Goal: Task Accomplishment & Management: Manage account settings

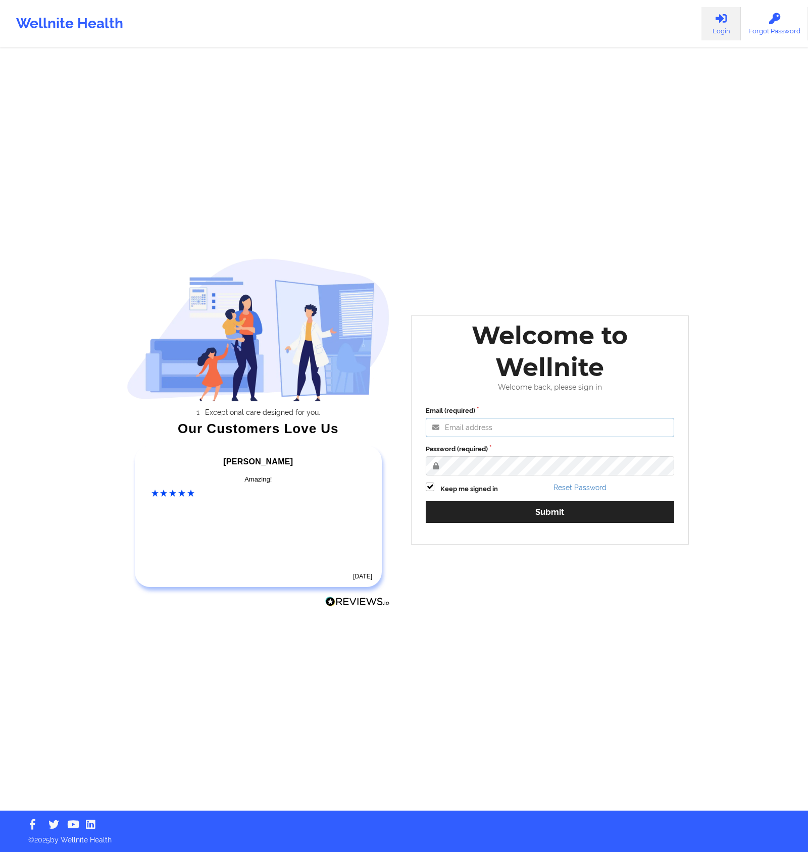
click at [499, 436] on input "Email (required)" at bounding box center [550, 427] width 248 height 19
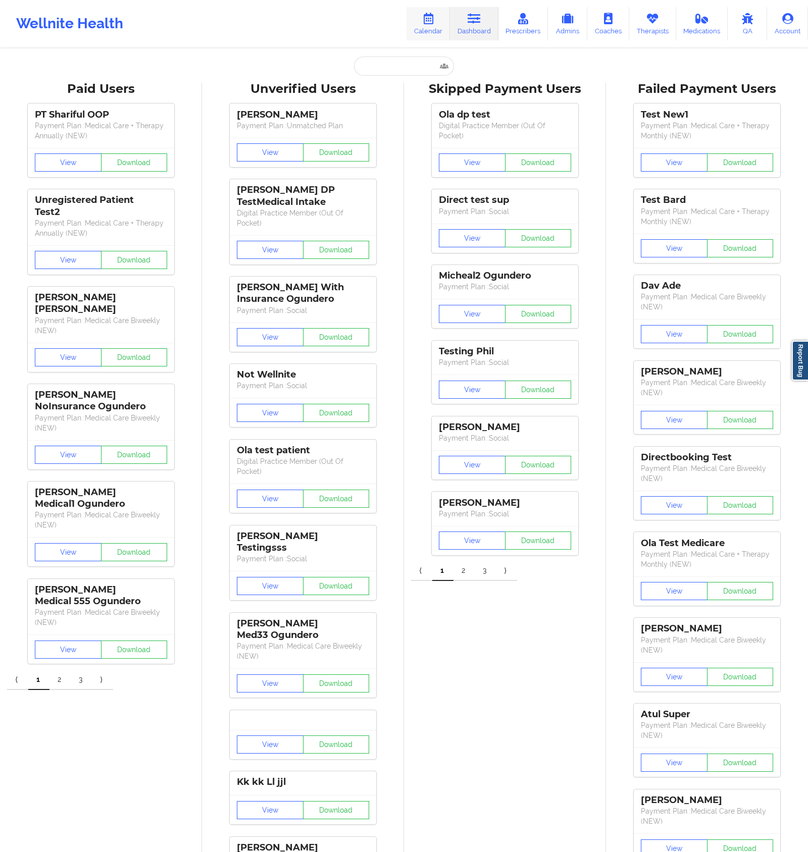
click at [428, 30] on link "Calendar" at bounding box center [428, 23] width 43 height 33
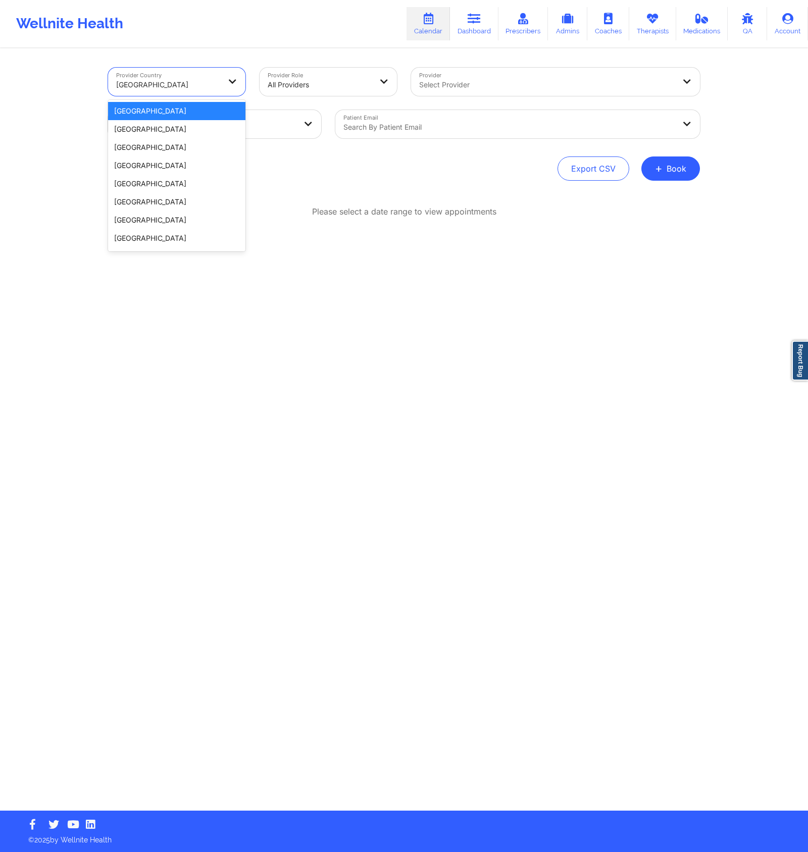
click at [205, 87] on div at bounding box center [168, 85] width 104 height 12
click at [182, 115] on div "[GEOGRAPHIC_DATA]" at bounding box center [176, 111] width 137 height 18
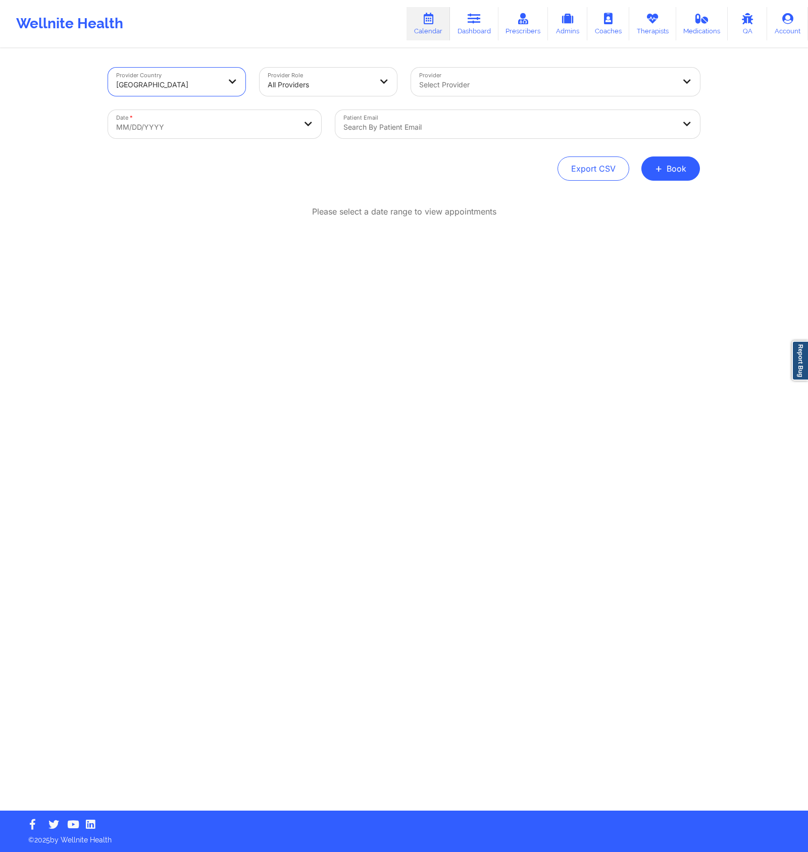
click at [309, 80] on div at bounding box center [320, 85] width 104 height 12
click at [468, 79] on div at bounding box center [547, 85] width 256 height 12
type input "cms"
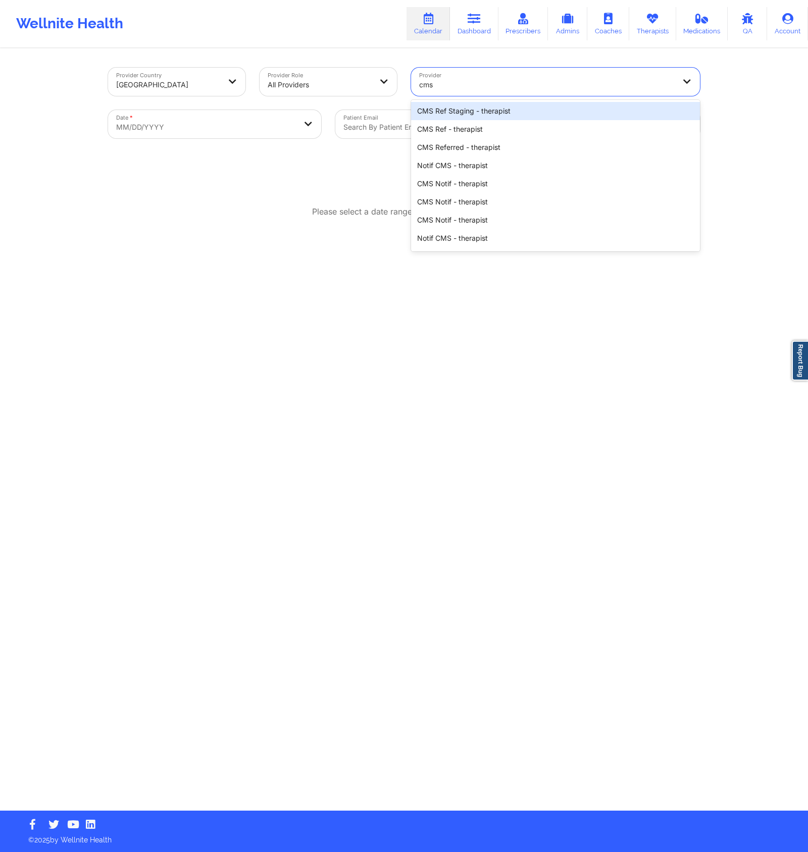
click at [521, 108] on div "CMS Ref Staging - therapist" at bounding box center [555, 111] width 289 height 18
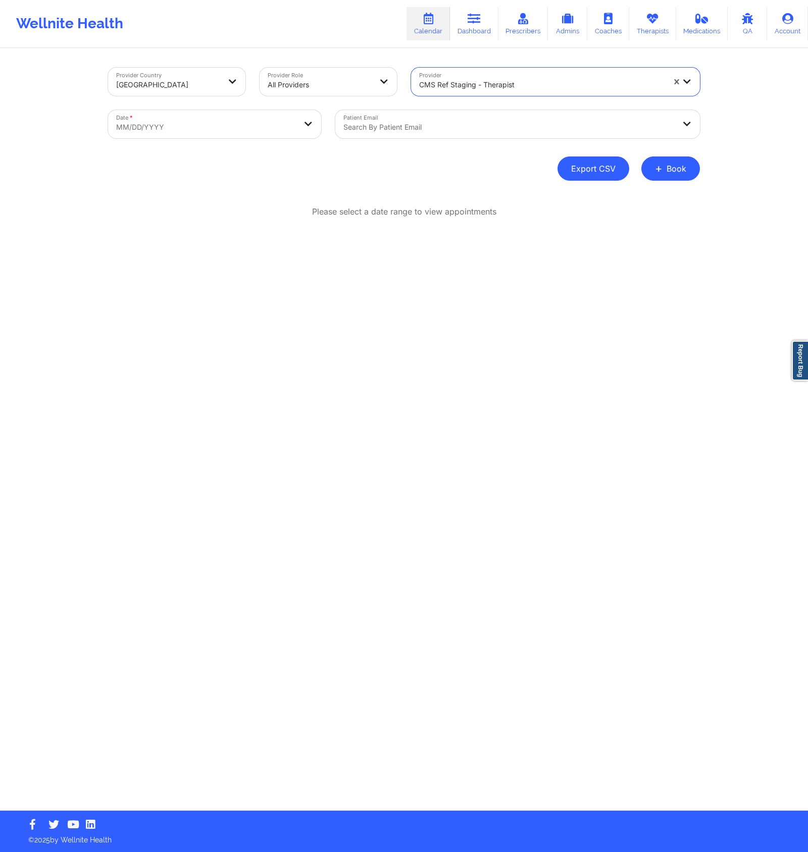
click at [595, 164] on button "Export CSV" at bounding box center [594, 169] width 72 height 24
select select "2025-8"
select select "2025-9"
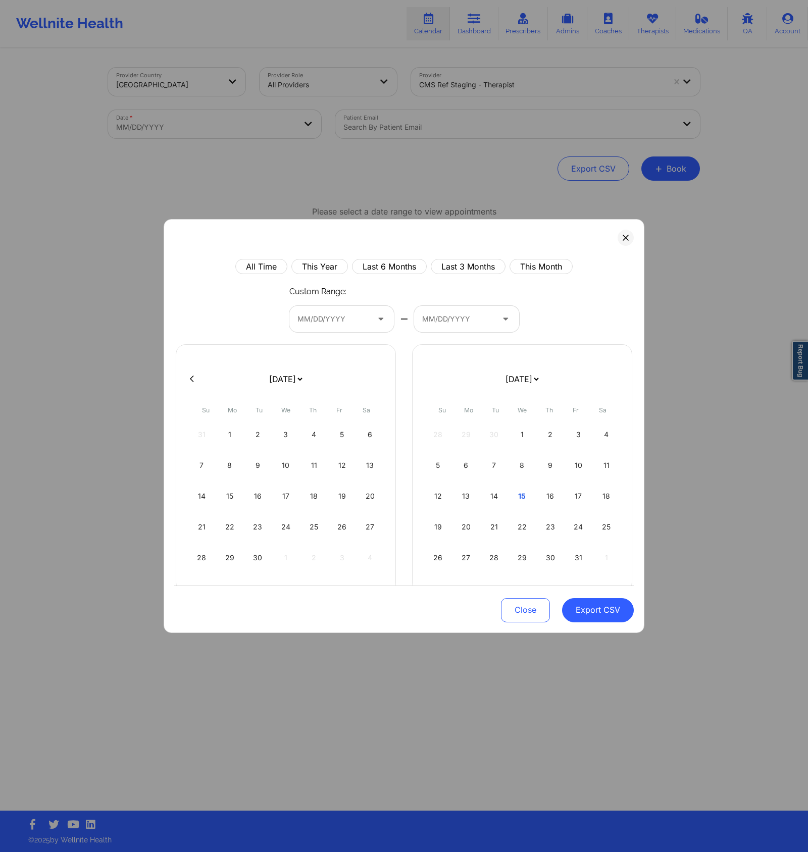
click at [370, 283] on div "All Time This Year Last 6 Months Last 3 Months This Month Custom Range: MM/DD/Y…" at bounding box center [404, 455] width 460 height 393
click at [513, 291] on div "Custom Range: MM/DD/YYYY — MM/DD/YYYY" at bounding box center [404, 309] width 230 height 46
click at [377, 318] on div at bounding box center [382, 319] width 24 height 26
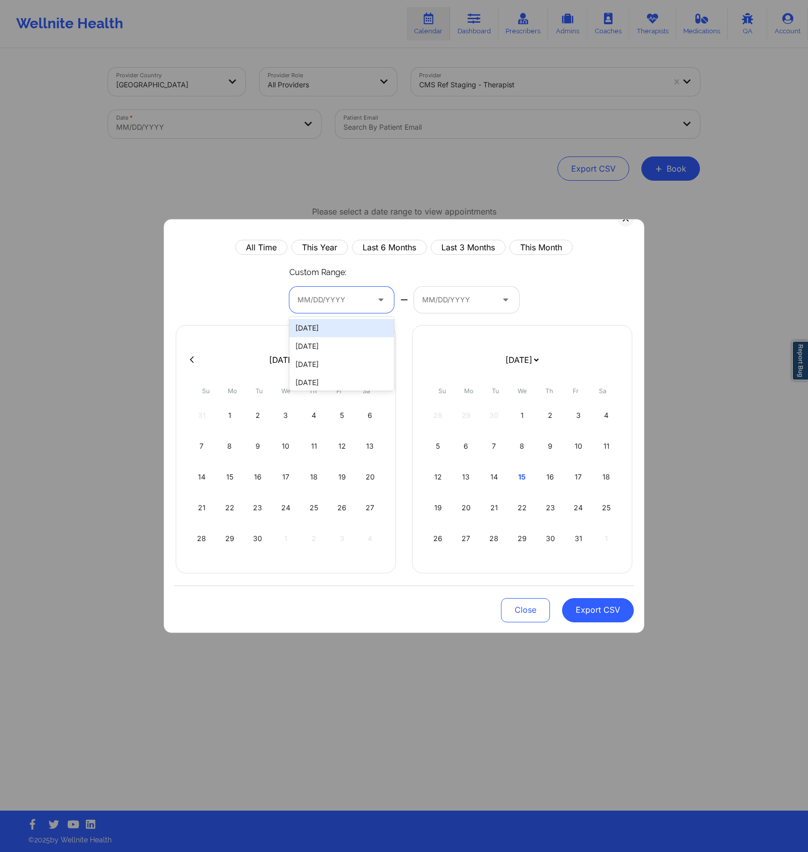
click at [420, 282] on div "Custom Range: [DATE], 1 of 2480. 2480 results available. Use Up and Down to cho…" at bounding box center [404, 290] width 230 height 46
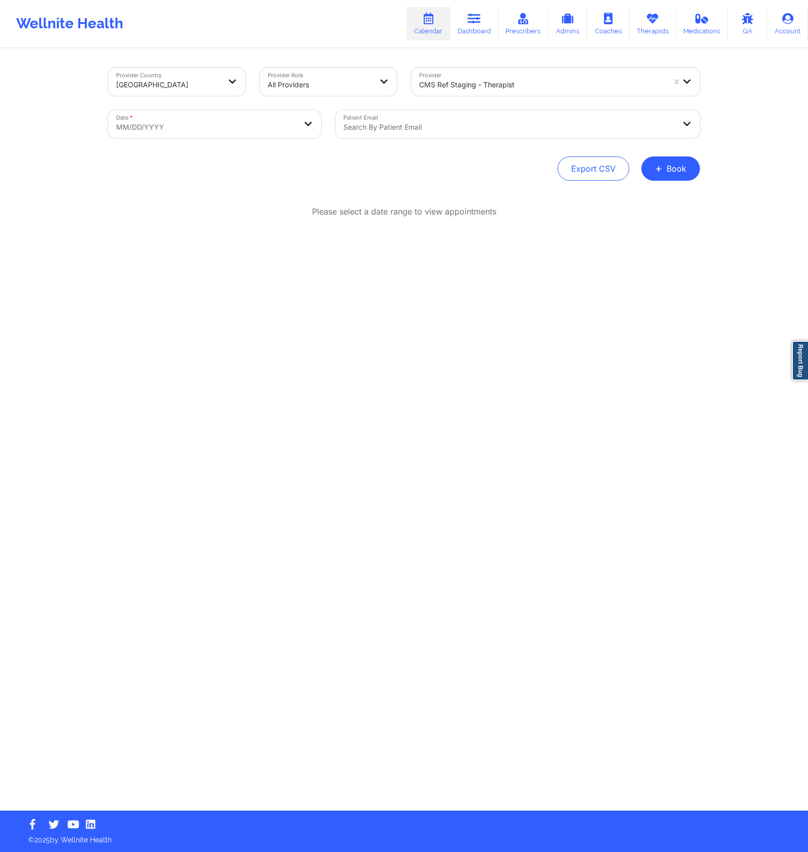
click at [211, 129] on body "Wellnite Health Calendar Dashboard Prescribers Admins Coaches Therapists Medica…" at bounding box center [404, 426] width 808 height 852
select select "2025-8"
select select "2025-9"
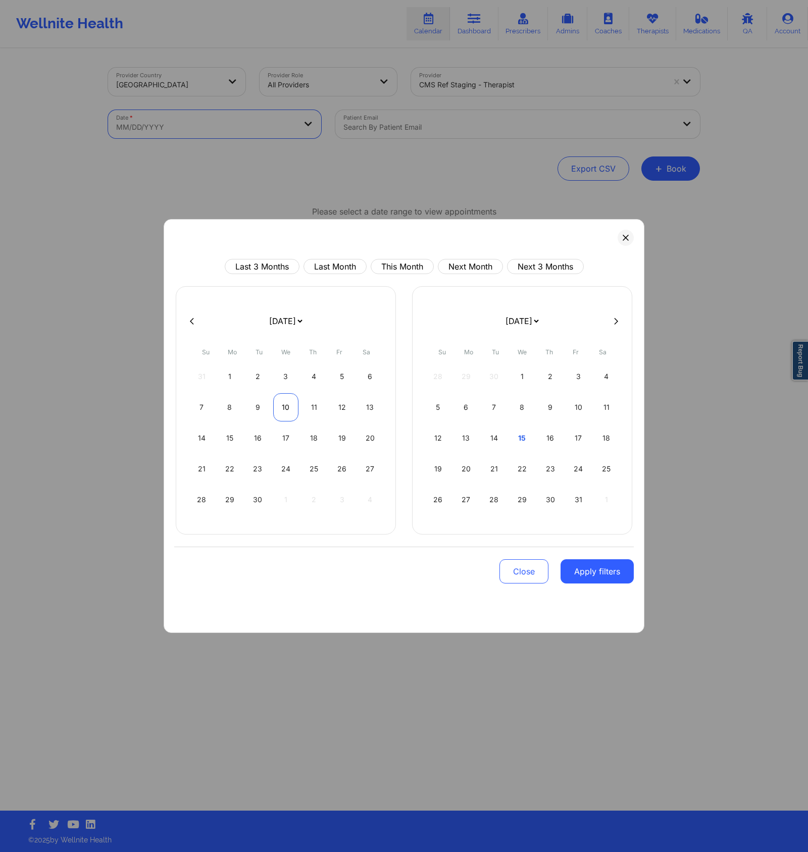
click at [286, 414] on div "10" at bounding box center [286, 407] width 26 height 28
select select "2025-8"
select select "2025-9"
select select "2025-8"
select select "2025-9"
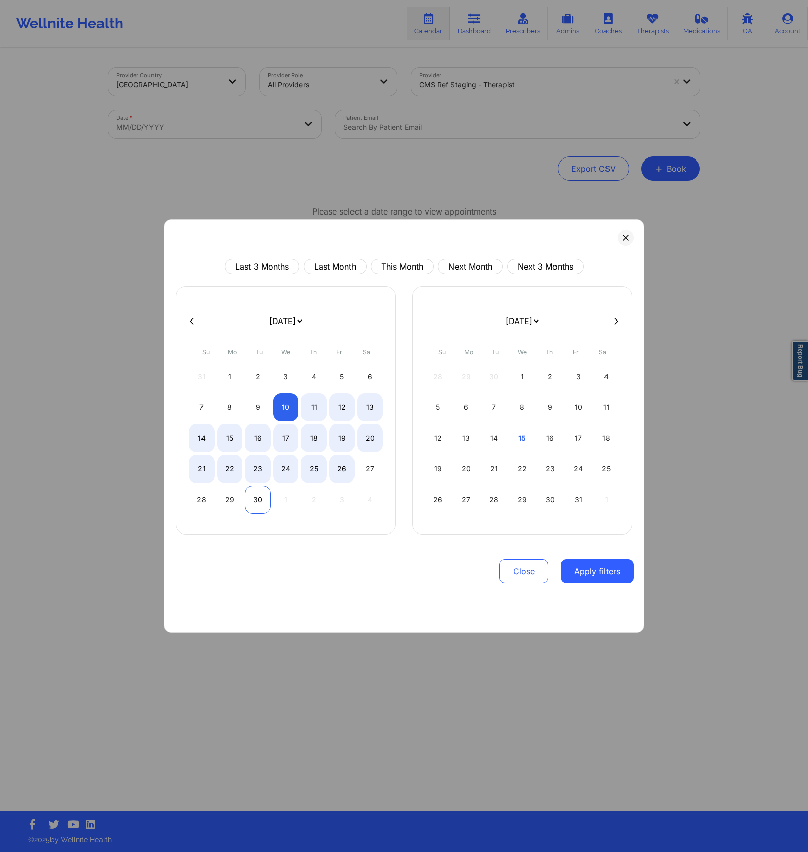
select select "2025-8"
select select "2025-9"
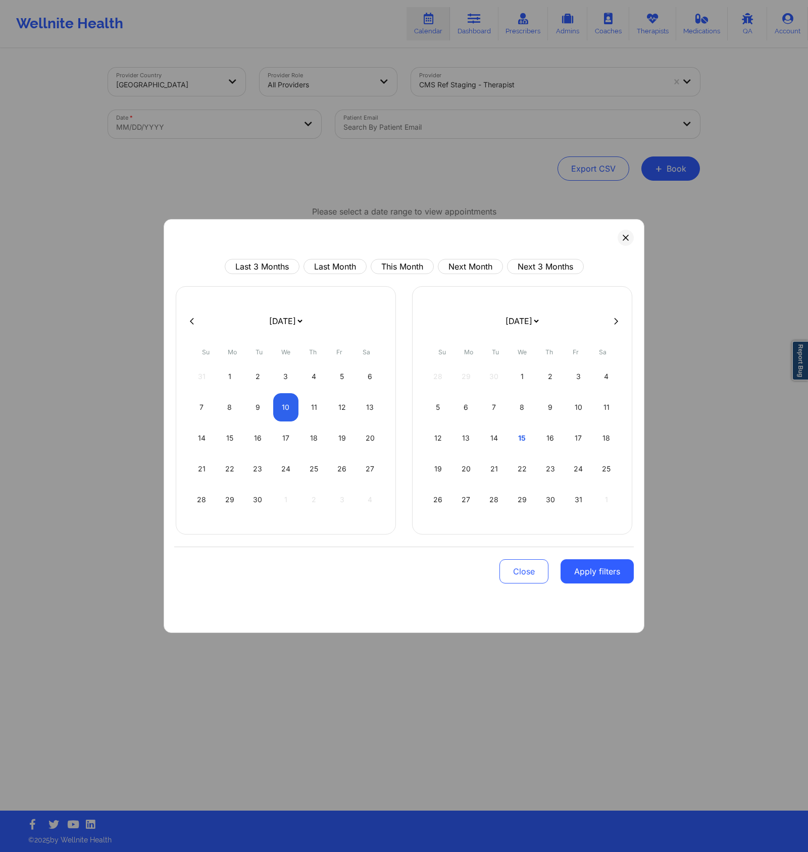
select select "2025-8"
select select "2025-9"
select select "2025-8"
select select "2025-9"
select select "2025-8"
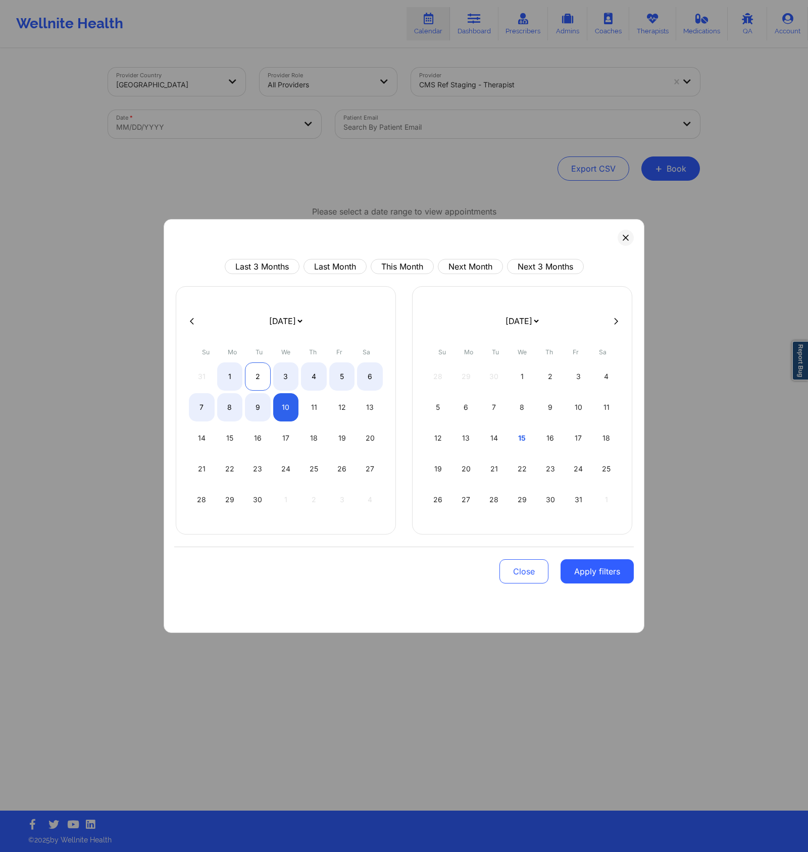
select select "2025-9"
select select "2025-8"
select select "2025-9"
select select "2025-8"
select select "2025-9"
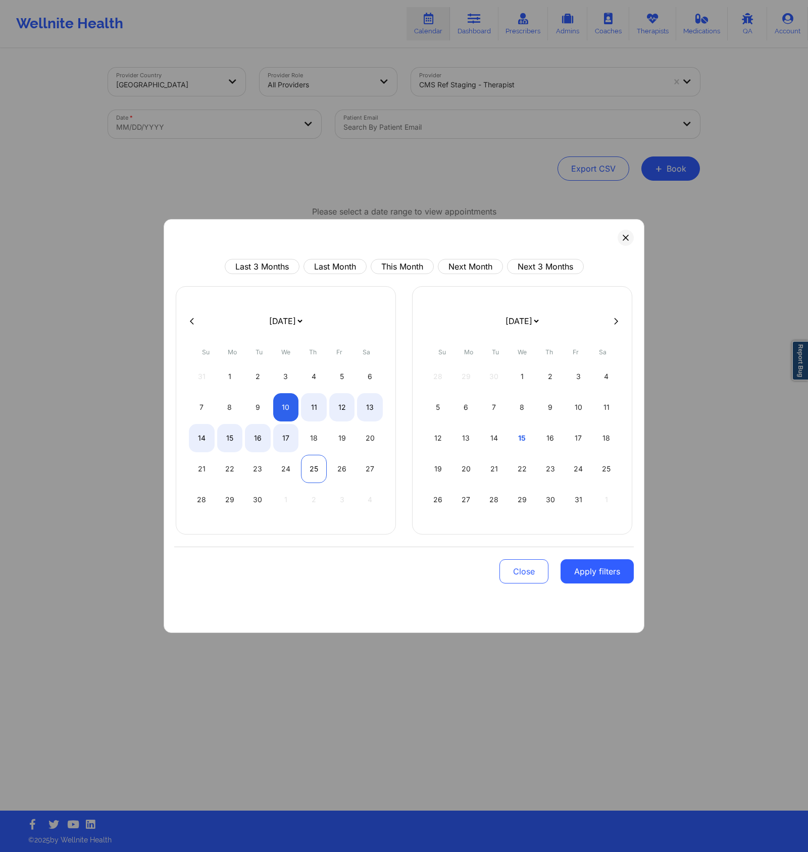
select select "2025-8"
select select "2025-9"
select select "2025-8"
select select "2025-9"
select select "2025-8"
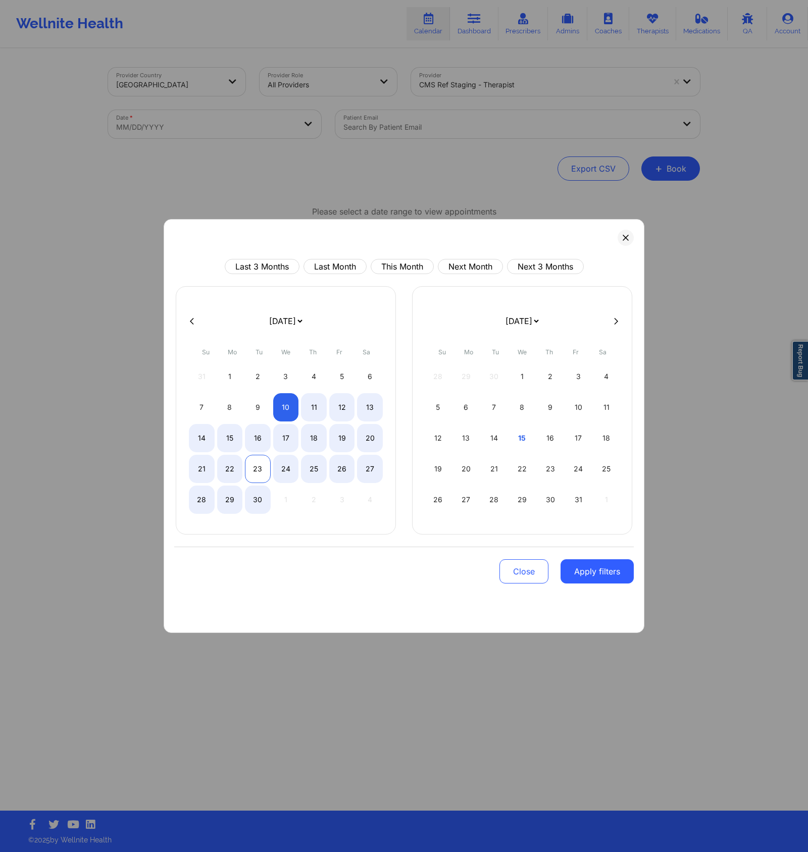
select select "2025-9"
select select "2025-8"
select select "2025-9"
click at [279, 471] on div "24" at bounding box center [286, 469] width 26 height 28
select select "2025-8"
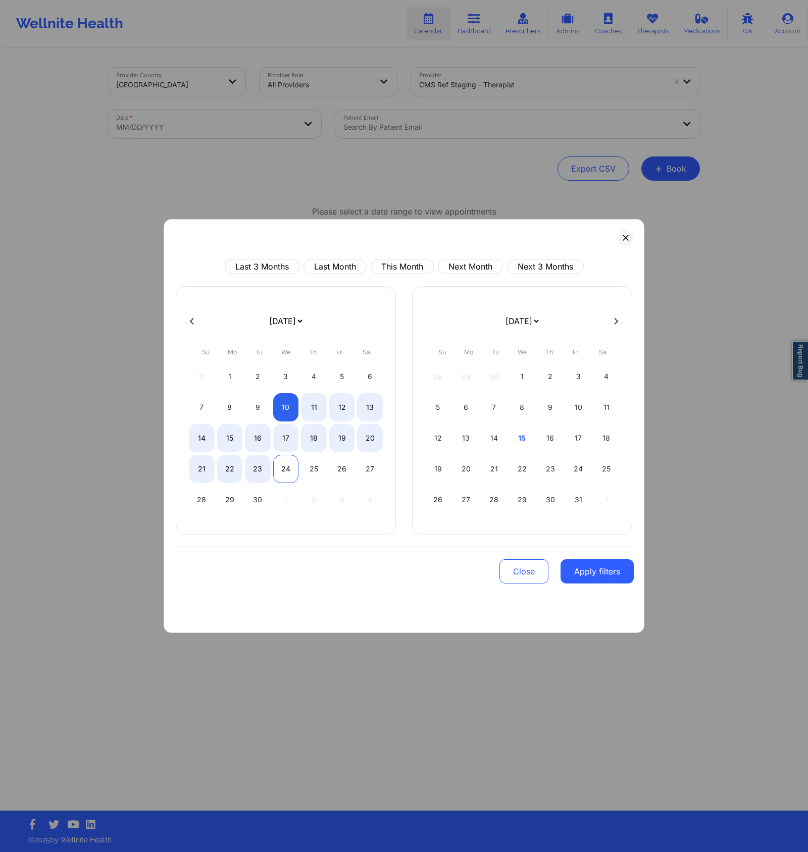
select select "2025-9"
click at [345, 252] on div "Last 3 Months Last Month This Month Next Month Next 3 Months [DATE] [DATE] [DAT…" at bounding box center [404, 426] width 481 height 414
click at [627, 239] on icon at bounding box center [626, 238] width 6 height 6
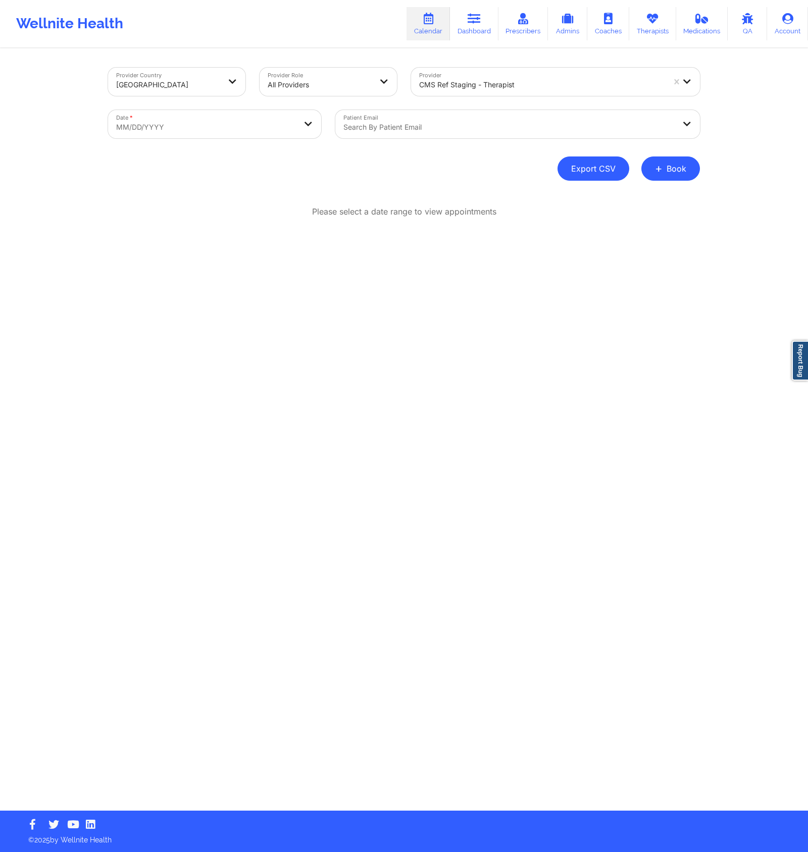
click at [576, 172] on button "Export CSV" at bounding box center [594, 169] width 72 height 24
select select "2025-8"
select select "2025-9"
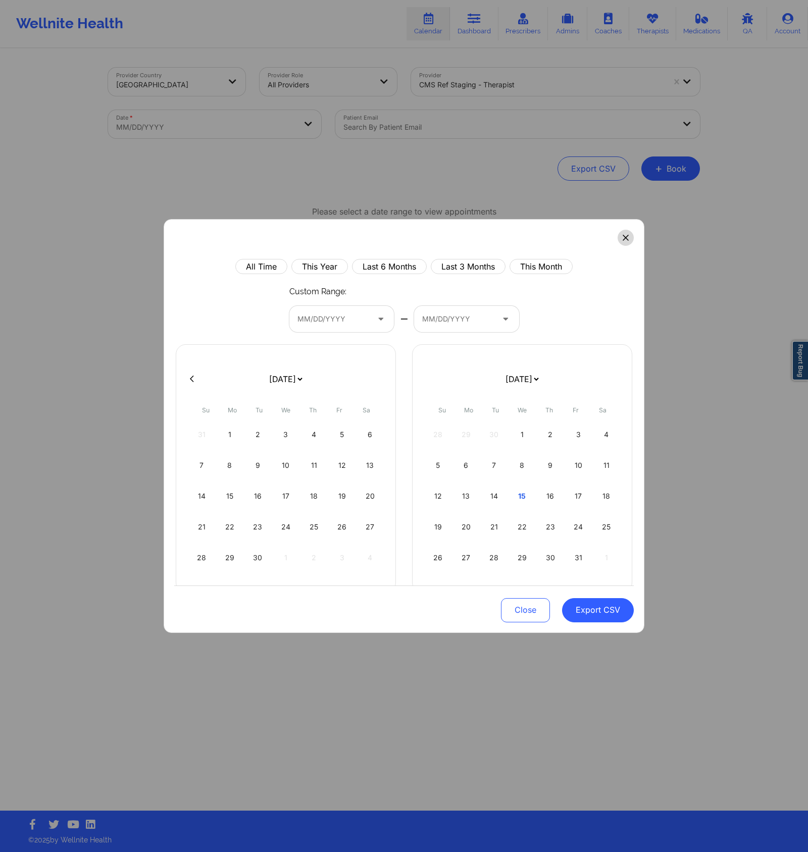
click at [618, 234] on button at bounding box center [626, 238] width 16 height 16
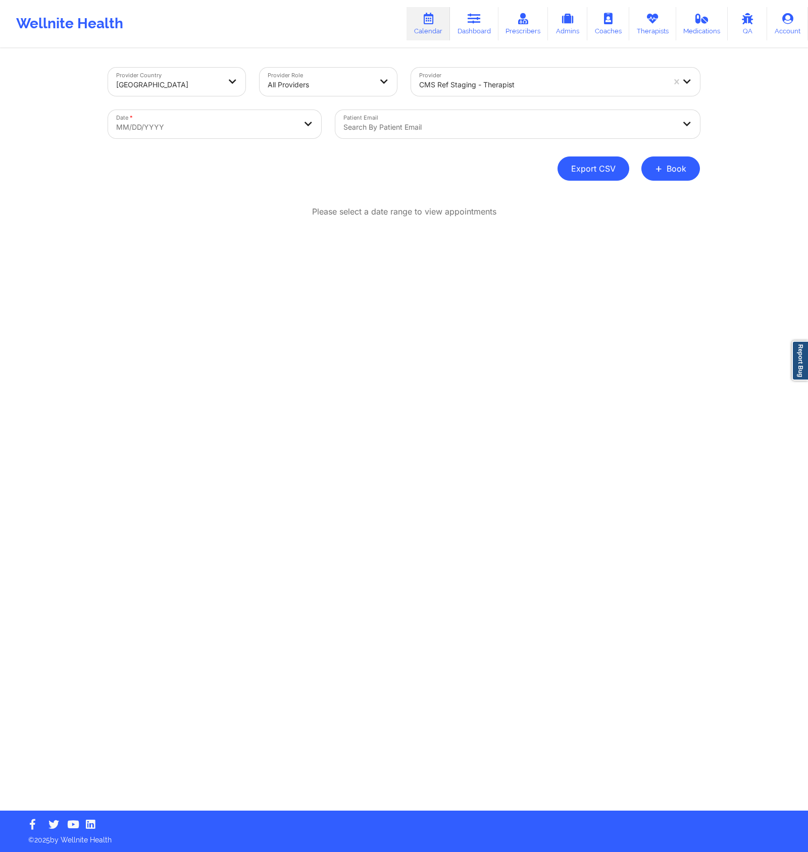
click at [590, 173] on button "Export CSV" at bounding box center [594, 169] width 72 height 24
select select "2025-8"
select select "2025-9"
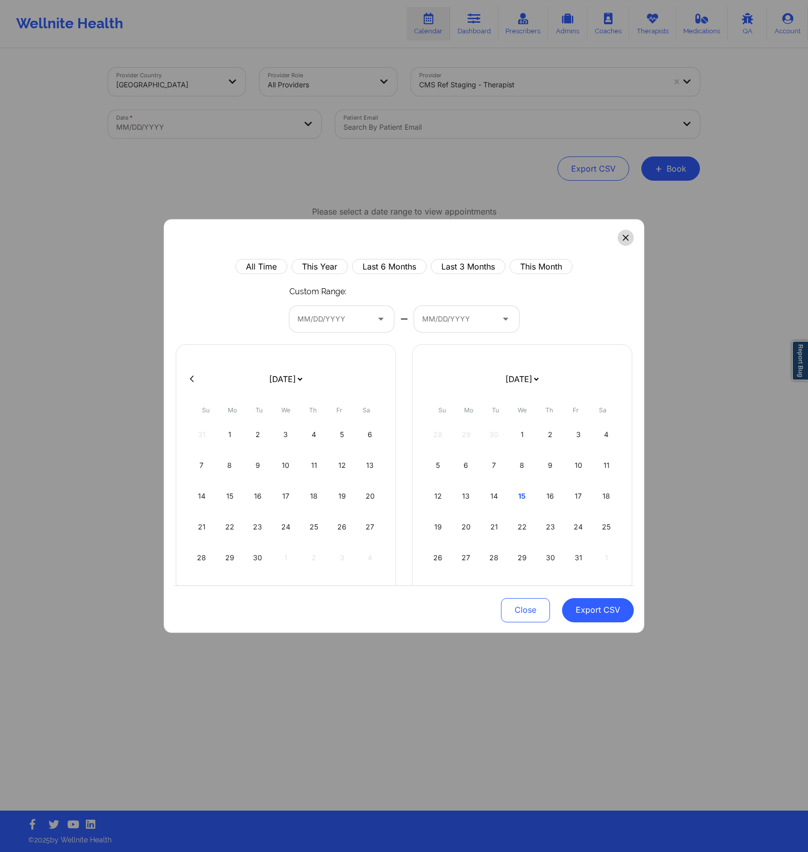
click at [621, 243] on button at bounding box center [626, 238] width 16 height 16
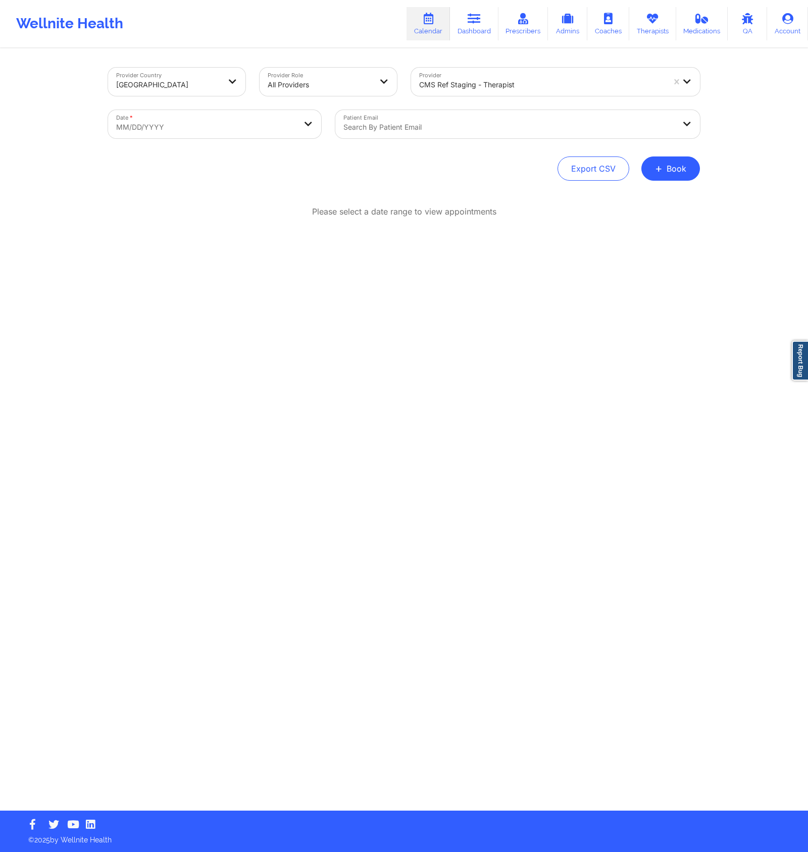
click at [290, 120] on body "Wellnite Health Calendar Dashboard Prescribers Admins Coaches Therapists Medica…" at bounding box center [404, 426] width 808 height 852
select select "2025-8"
select select "2025-9"
click at [291, 132] on body "Wellnite Health Calendar Dashboard Prescribers Admins Coaches Therapists Medica…" at bounding box center [404, 426] width 808 height 852
select select "2025-8"
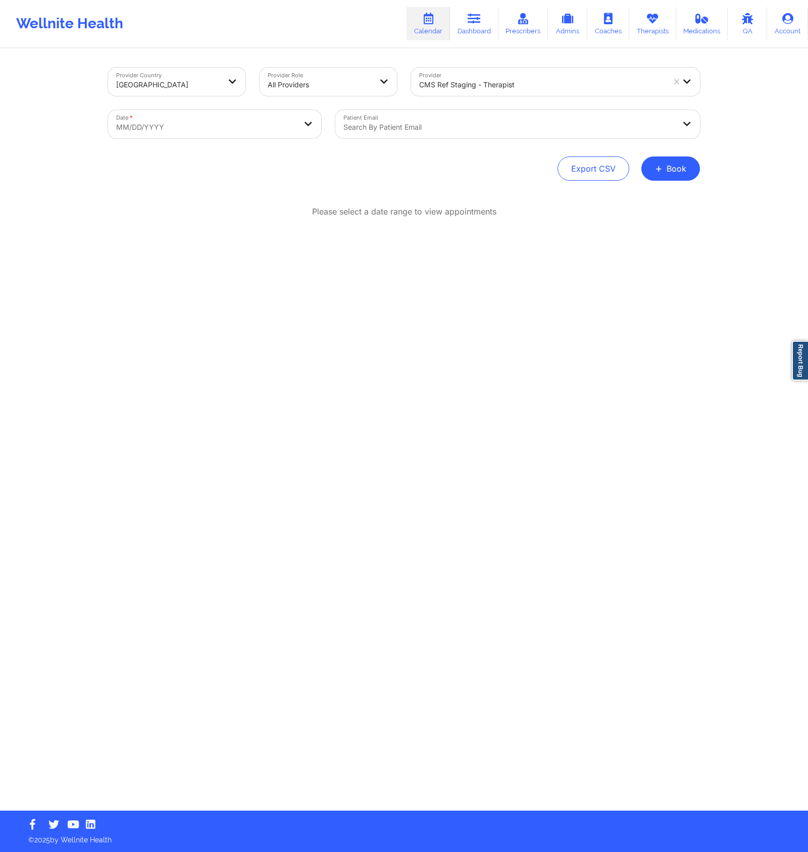
select select "2025-9"
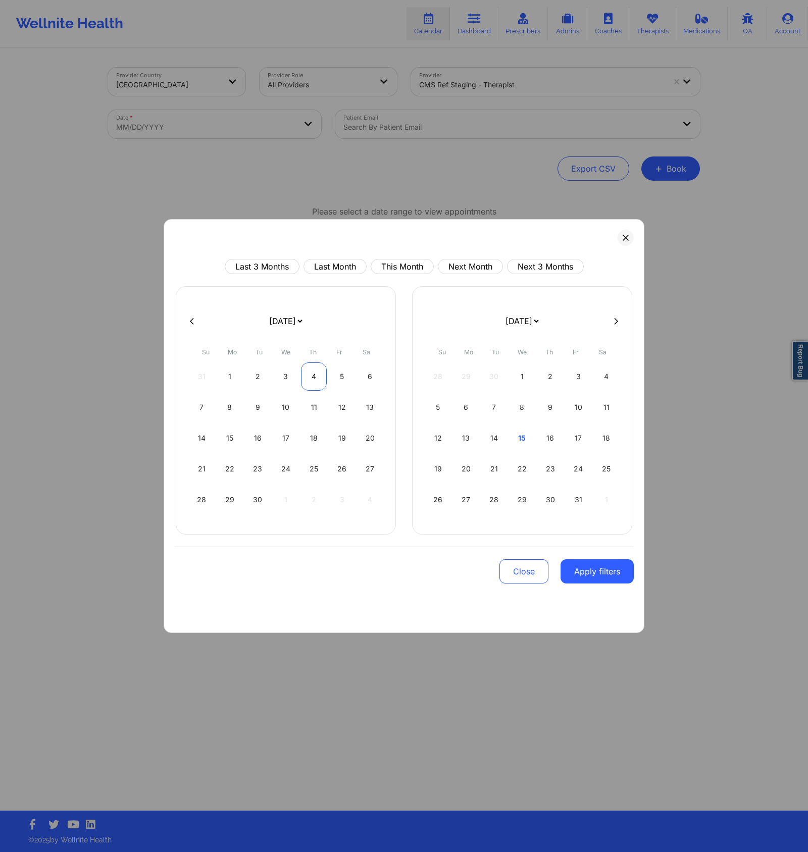
click at [306, 379] on div "4" at bounding box center [314, 377] width 26 height 28
select select "2025-8"
select select "2025-9"
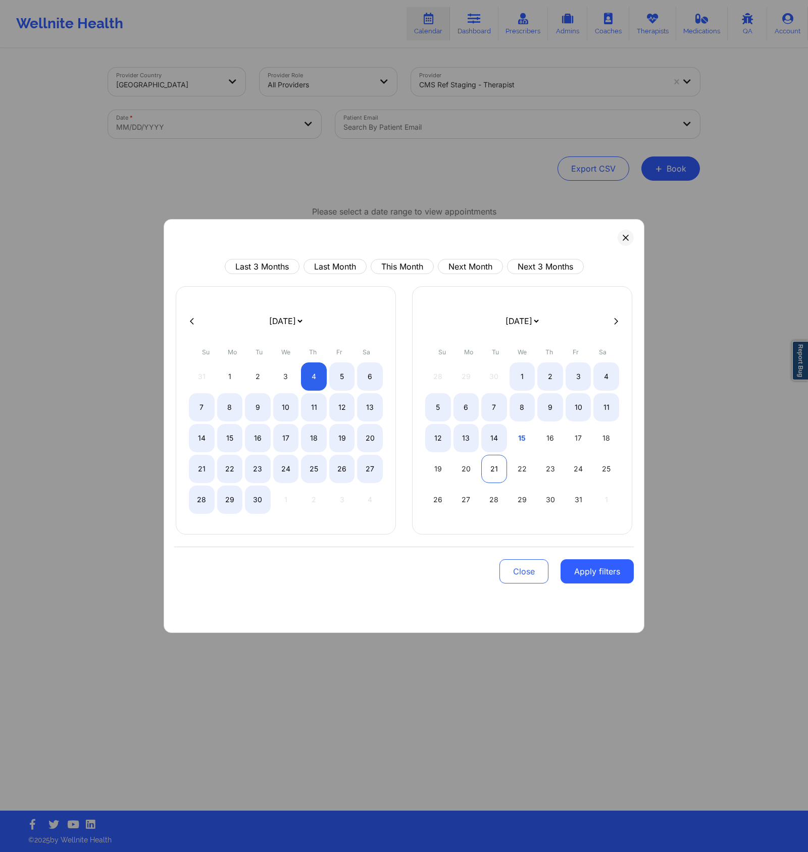
select select "2025-8"
select select "2025-9"
click at [501, 468] on div "21" at bounding box center [494, 469] width 26 height 28
select select "2025-8"
select select "2025-9"
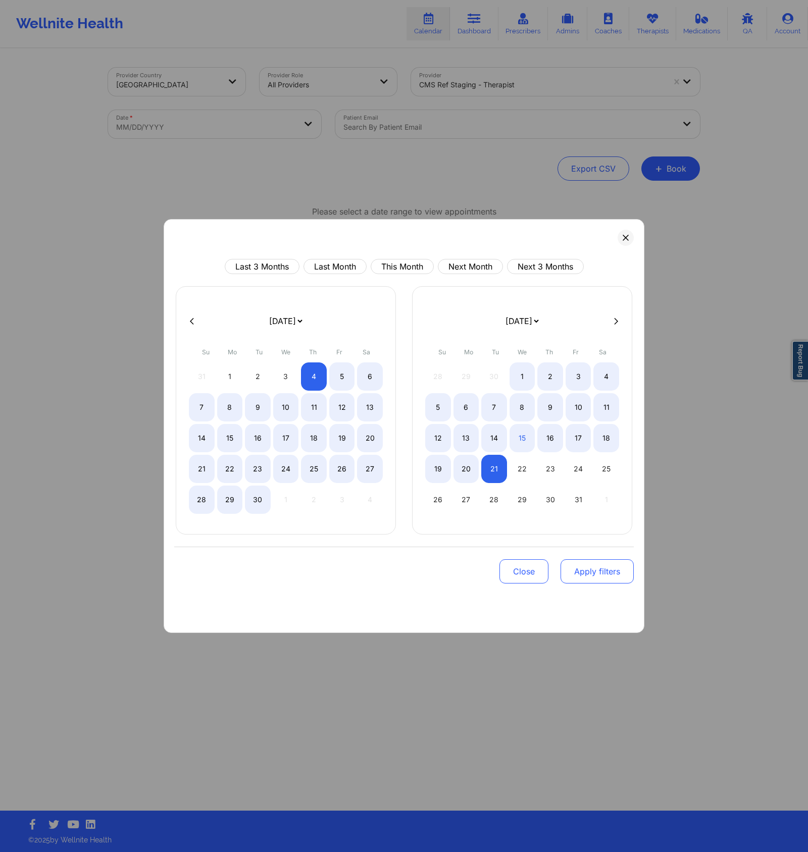
click at [598, 563] on button "Apply filters" at bounding box center [597, 572] width 73 height 24
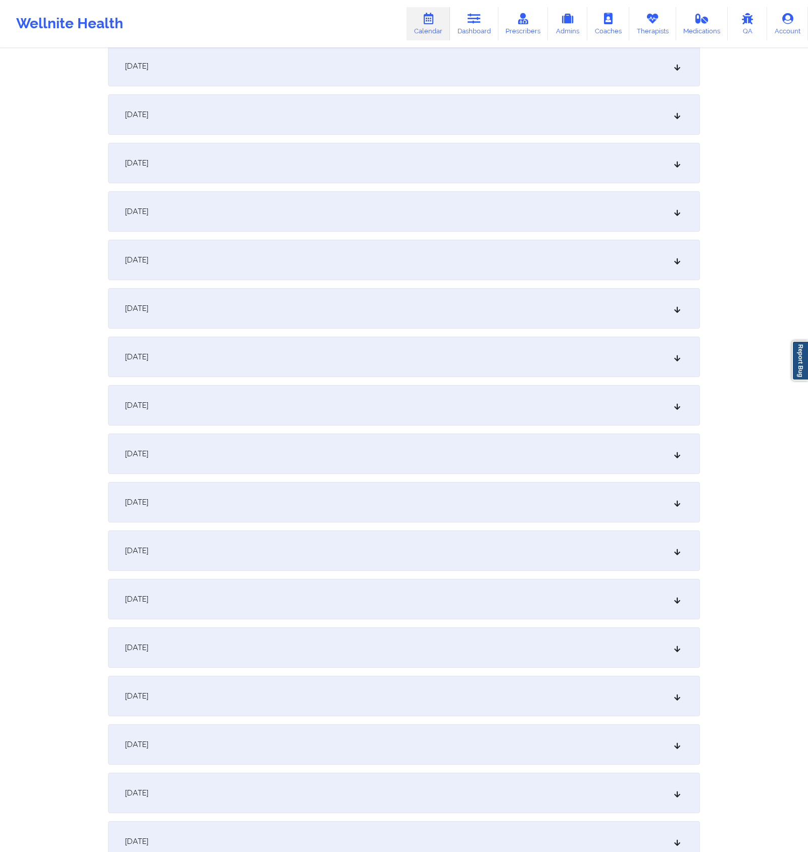
scroll to position [0, 0]
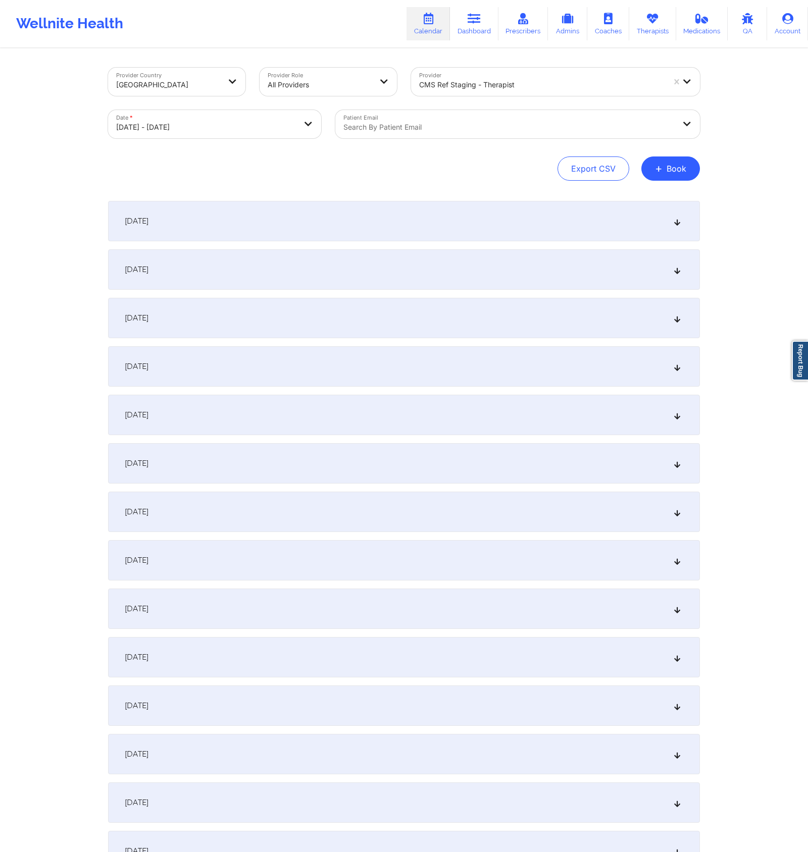
click at [622, 172] on button "Export CSV" at bounding box center [594, 169] width 72 height 24
select select "2025-8"
select select "2025-9"
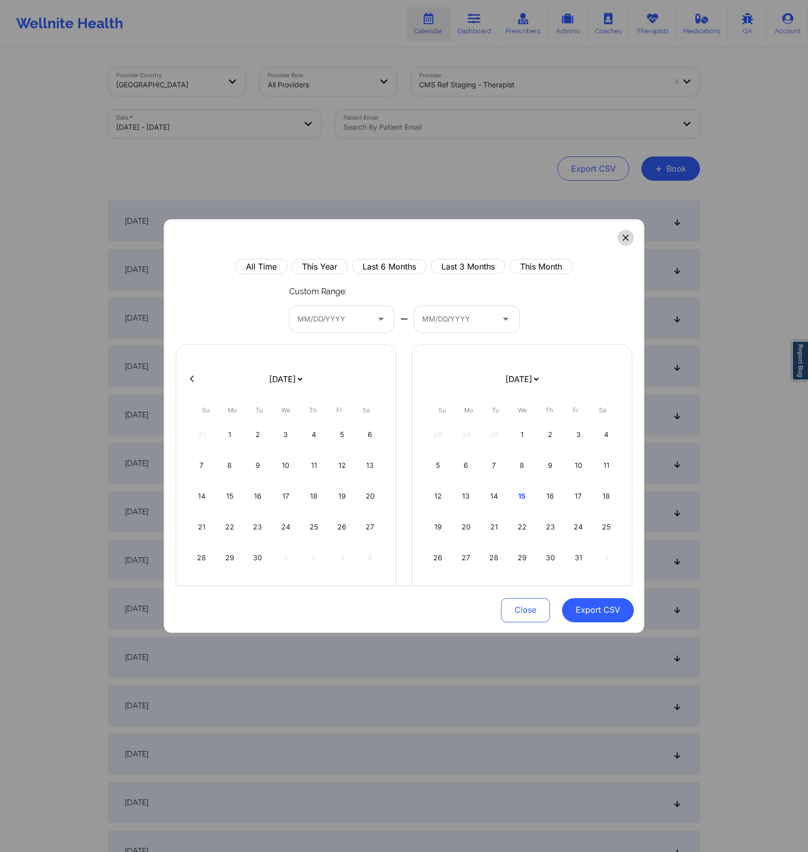
click at [618, 237] on button at bounding box center [626, 238] width 16 height 16
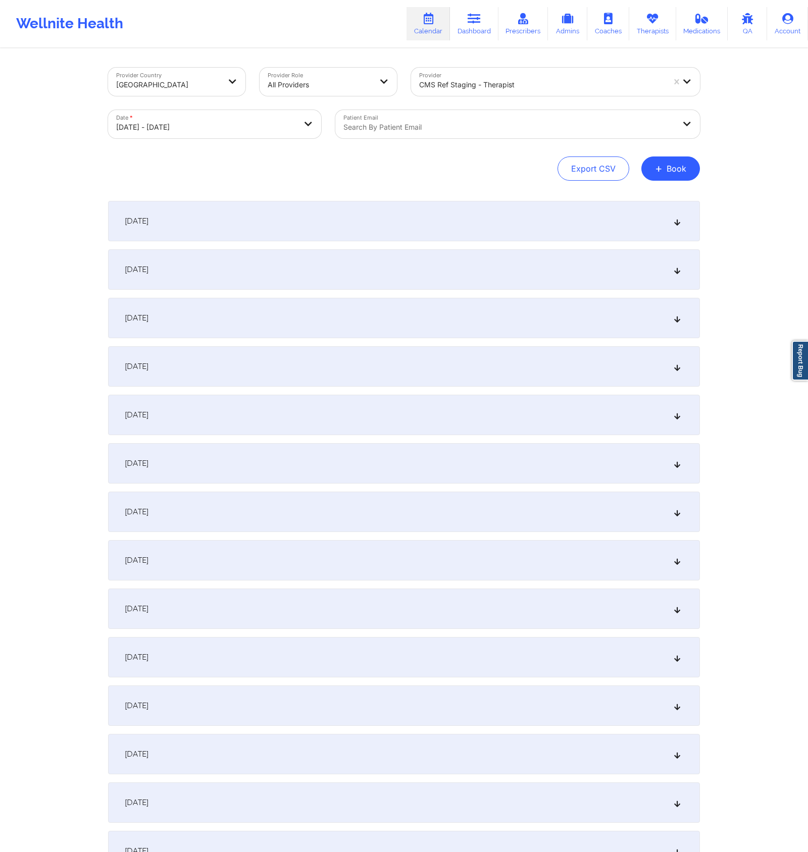
click at [675, 220] on icon at bounding box center [677, 221] width 9 height 7
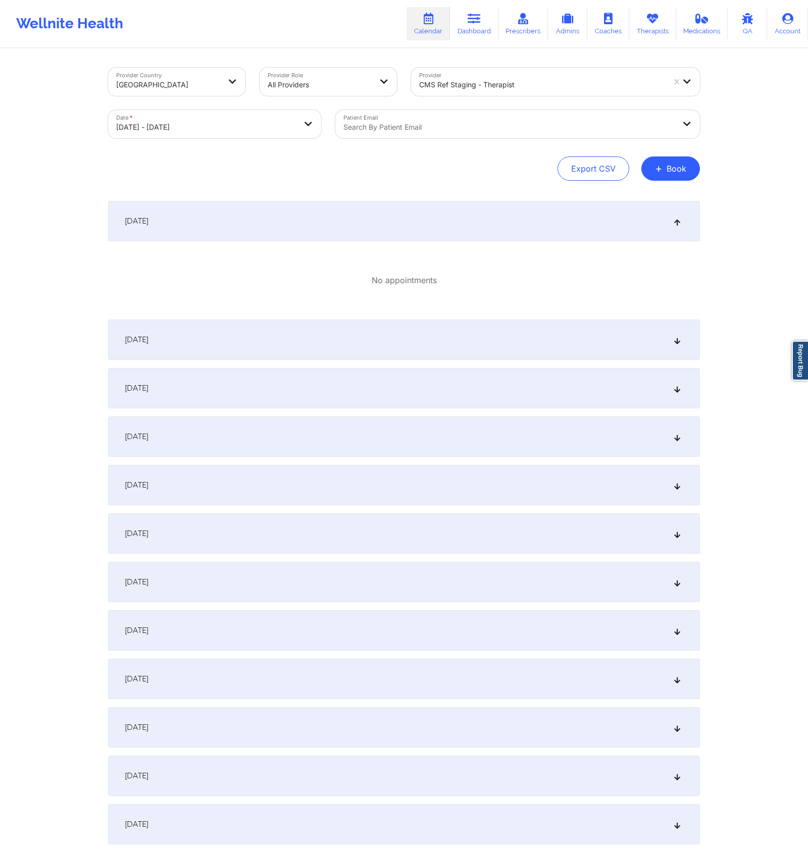
click at [675, 343] on icon at bounding box center [677, 339] width 9 height 7
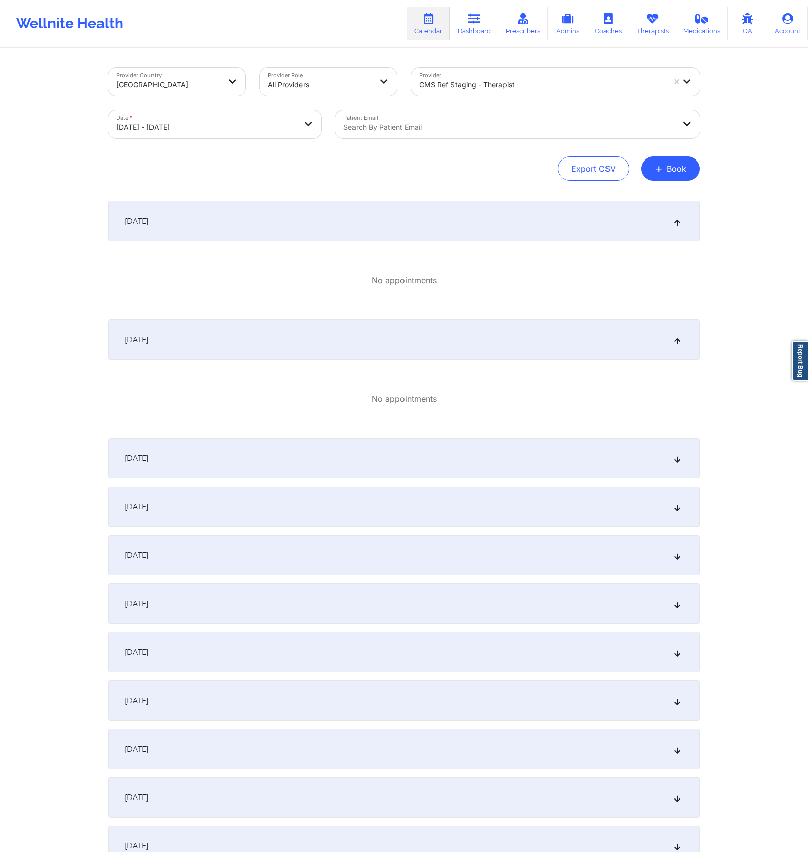
click at [686, 461] on div "[DATE]" at bounding box center [404, 458] width 592 height 40
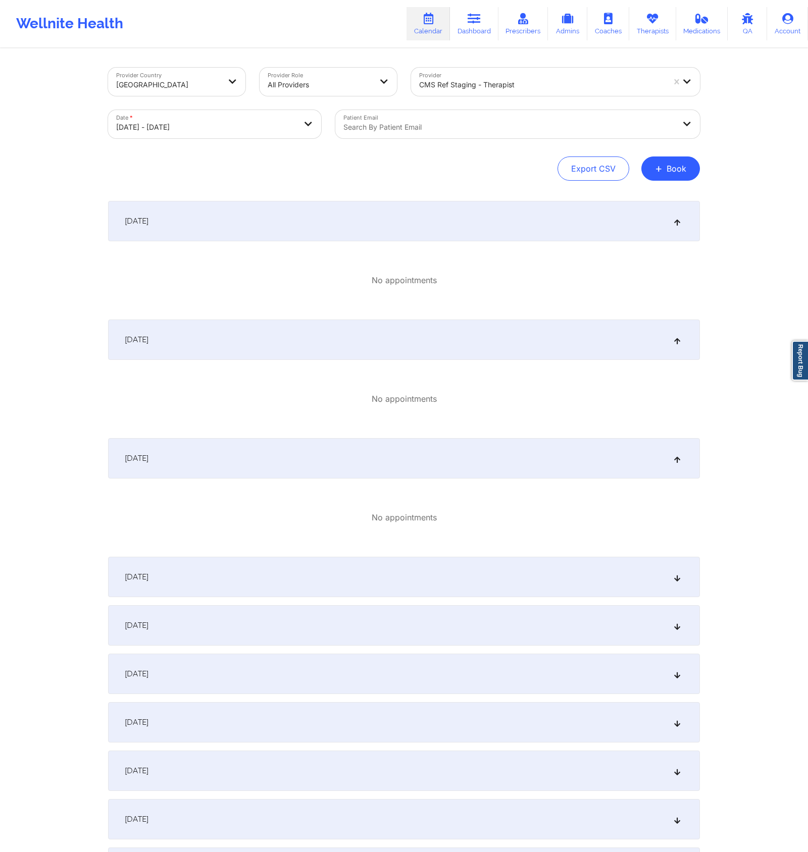
click at [675, 584] on div "[DATE]" at bounding box center [404, 577] width 592 height 40
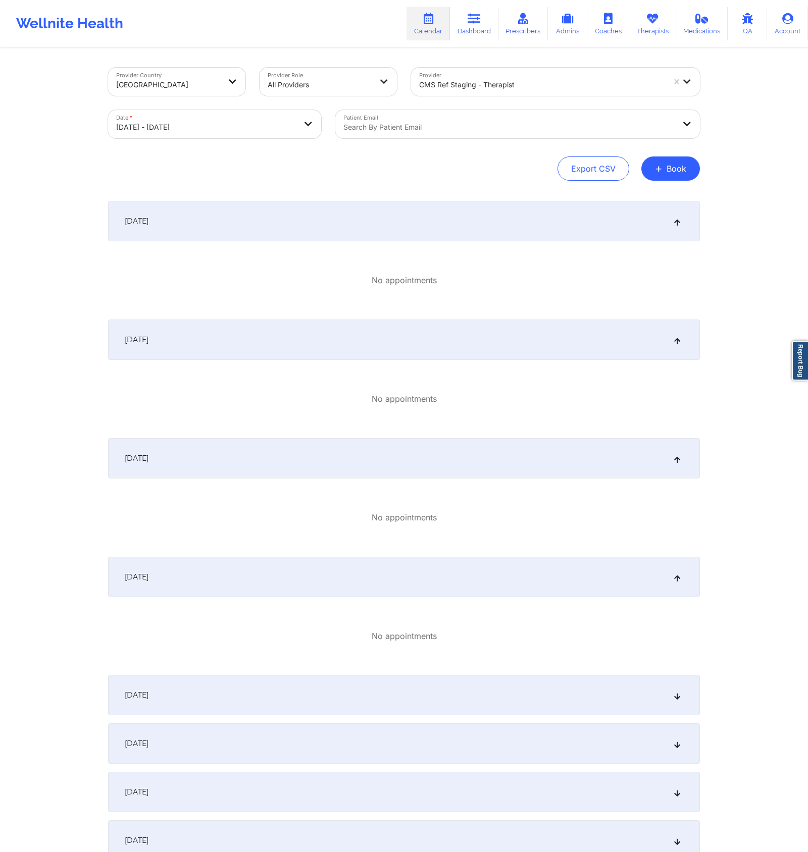
scroll to position [376, 0]
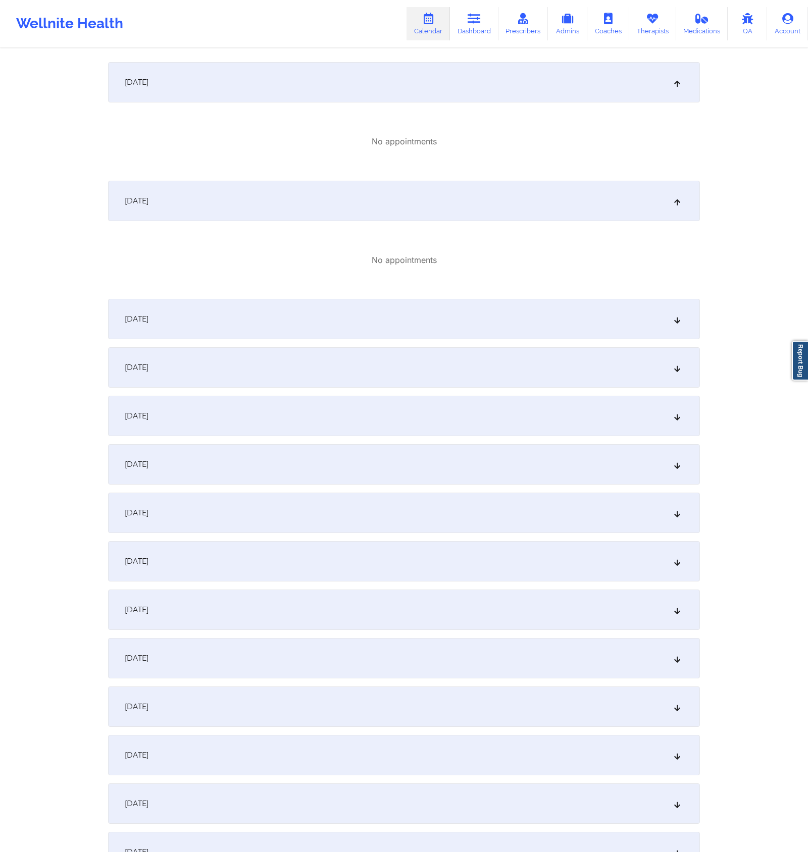
click at [675, 567] on div "[DATE]" at bounding box center [404, 561] width 592 height 40
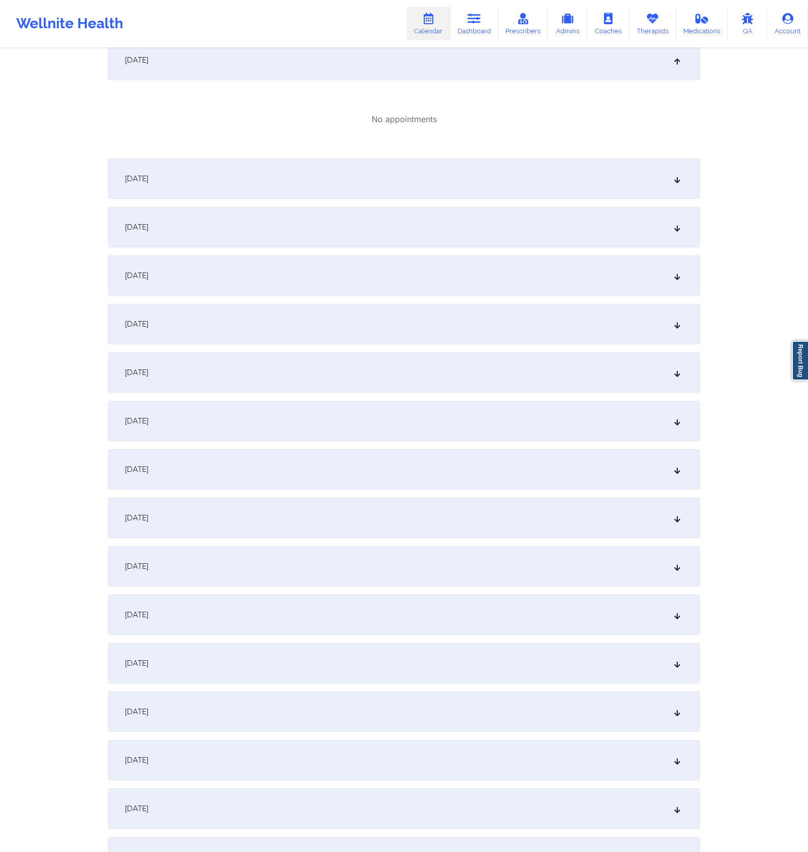
scroll to position [1241, 0]
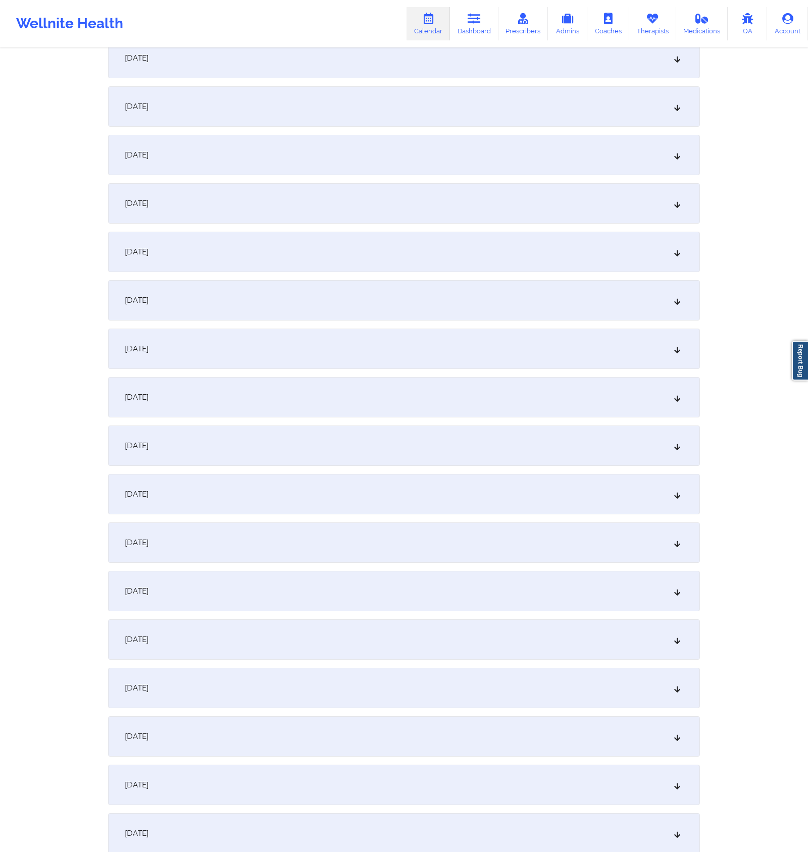
click at [679, 253] on icon at bounding box center [677, 251] width 9 height 7
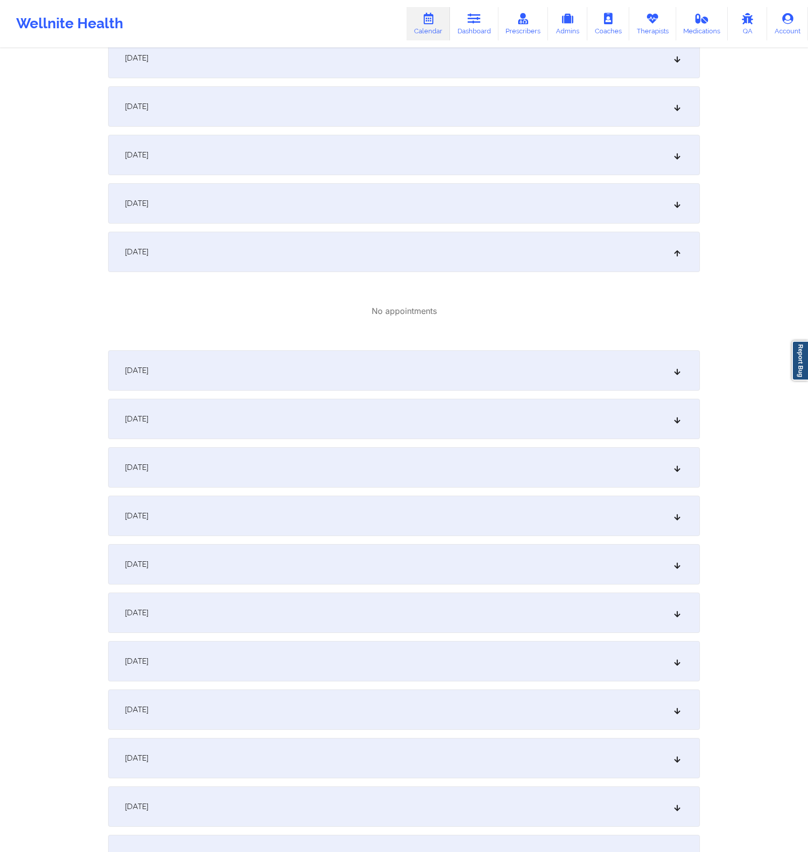
click at [675, 362] on div "[DATE]" at bounding box center [404, 370] width 592 height 40
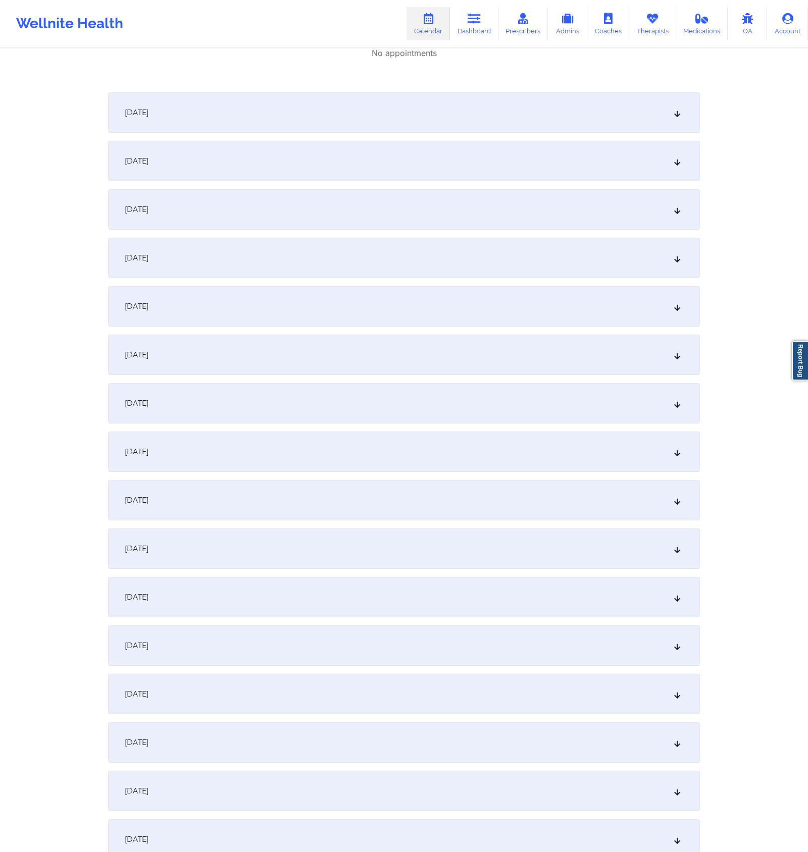
scroll to position [1825, 0]
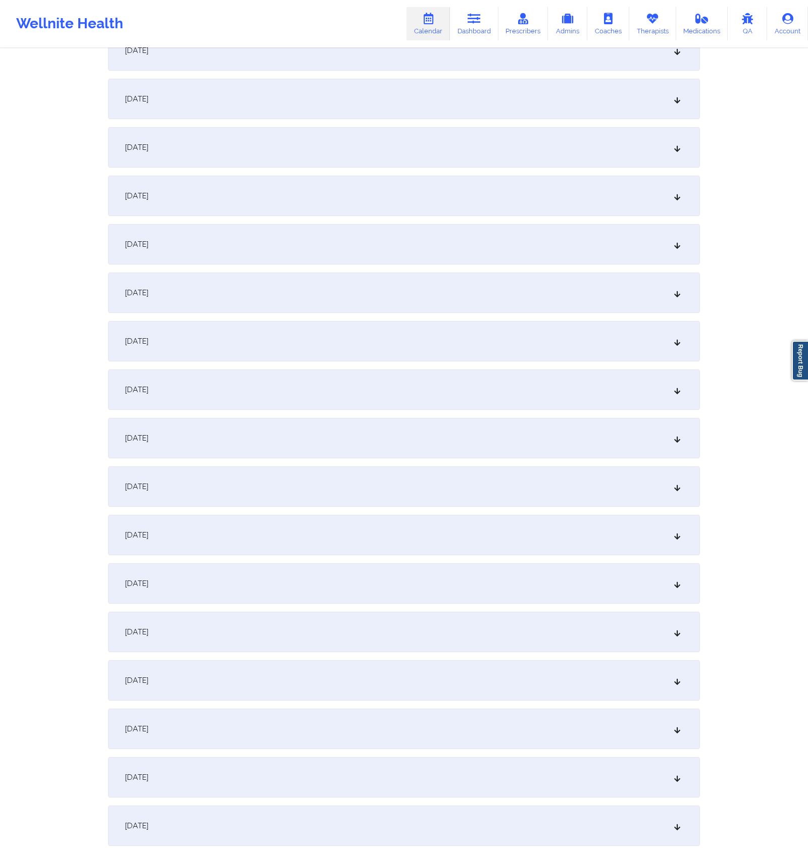
click at [674, 486] on icon at bounding box center [677, 486] width 9 height 7
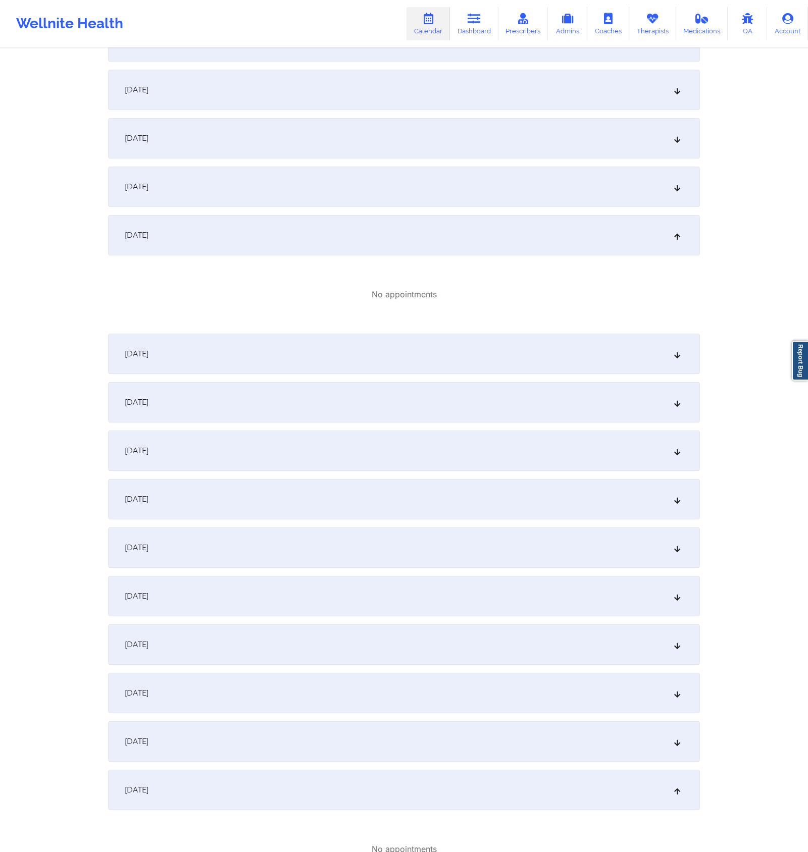
scroll to position [0, 0]
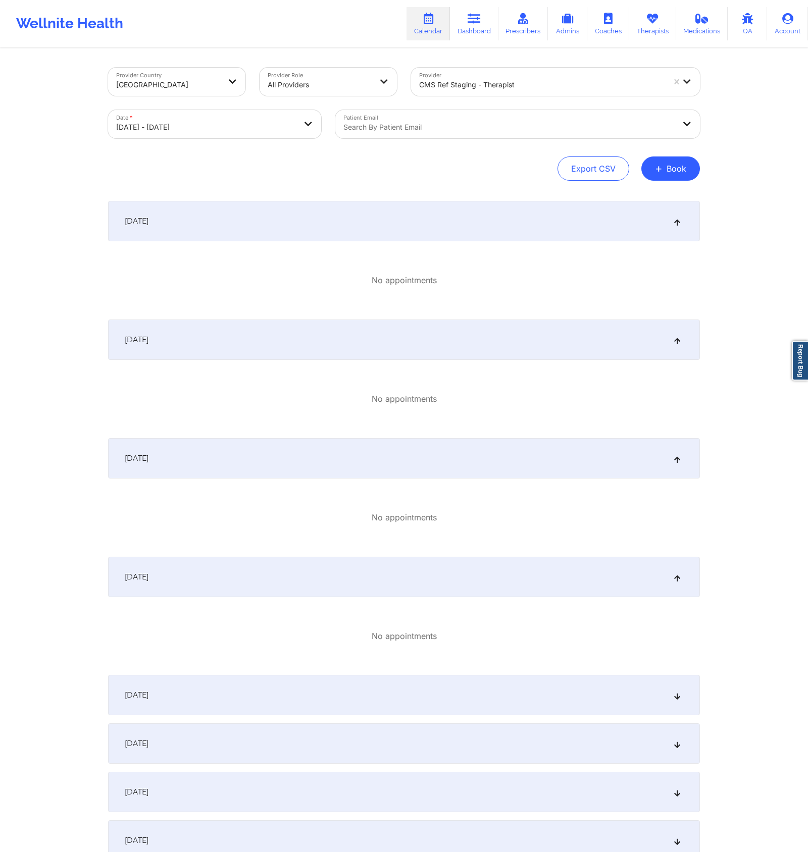
click at [464, 89] on div at bounding box center [541, 85] width 245 height 12
type input "cms test"
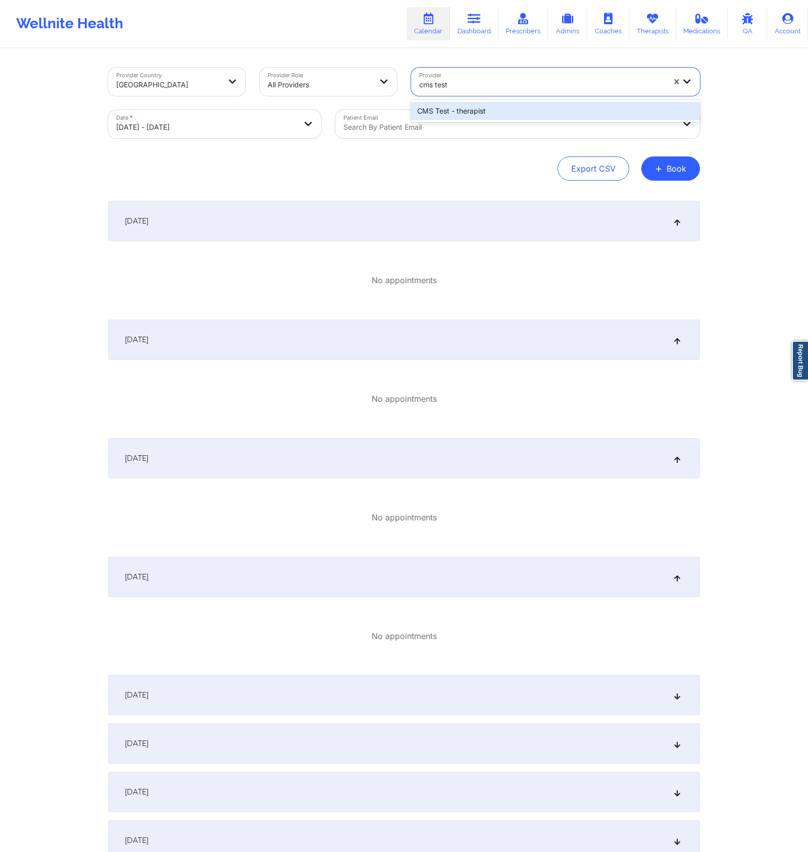
click at [470, 105] on div "CMS Test - therapist" at bounding box center [555, 111] width 289 height 18
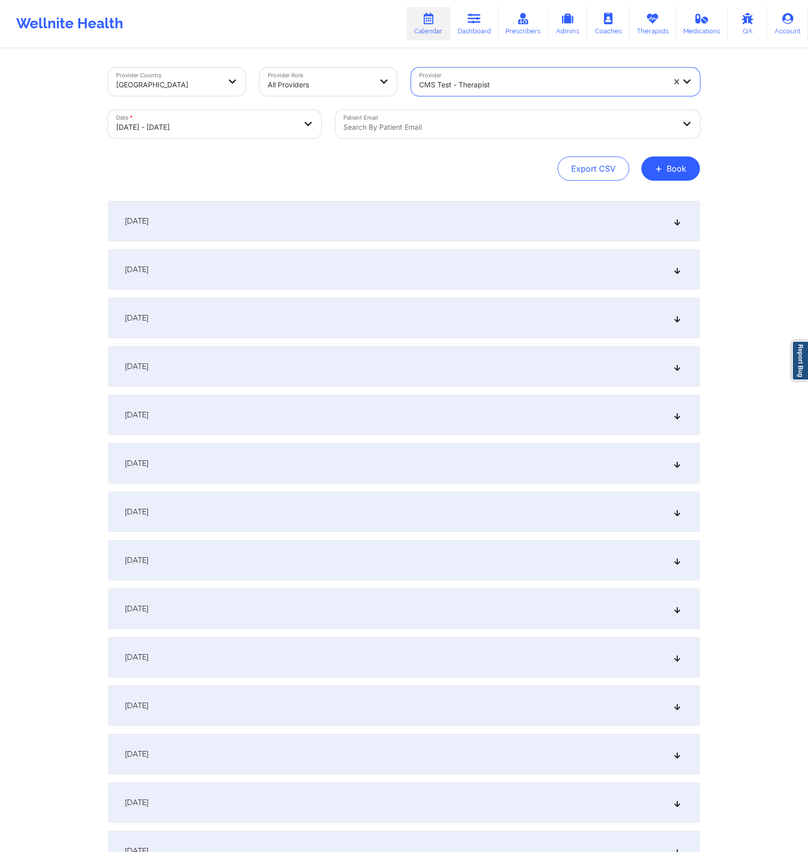
click at [680, 228] on div "[DATE]" at bounding box center [404, 221] width 592 height 40
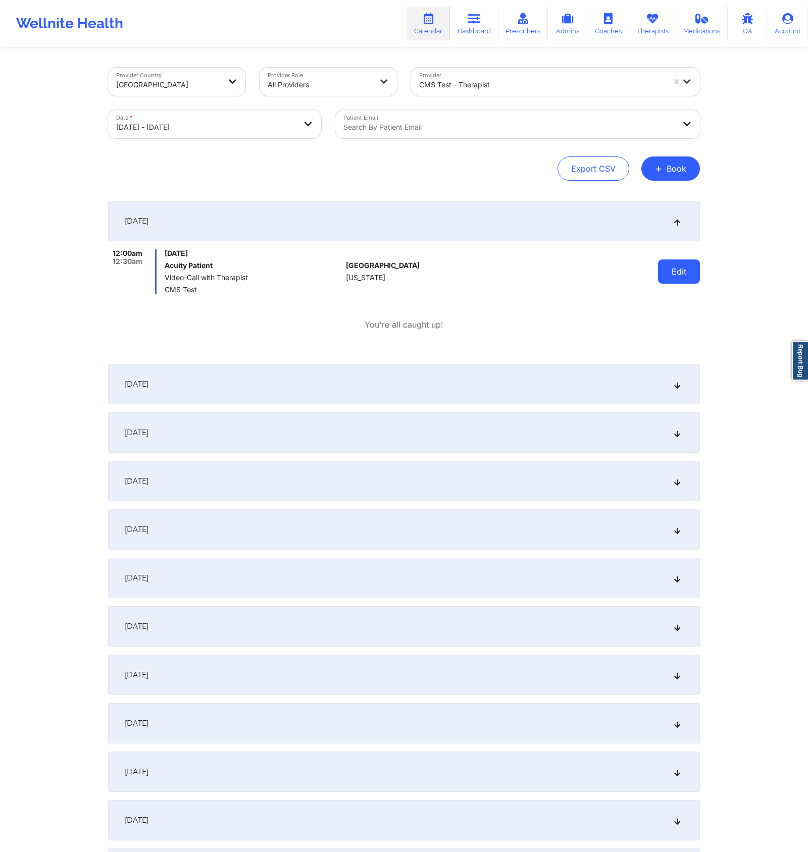
click at [670, 276] on button "Edit" at bounding box center [679, 272] width 42 height 24
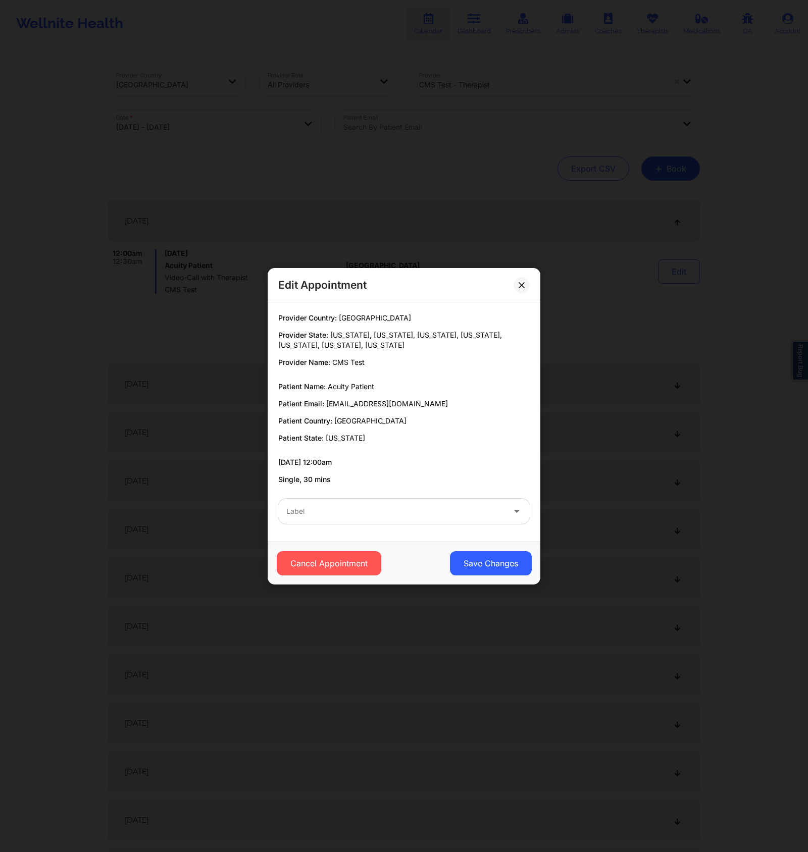
click at [447, 511] on div at bounding box center [395, 512] width 218 height 12
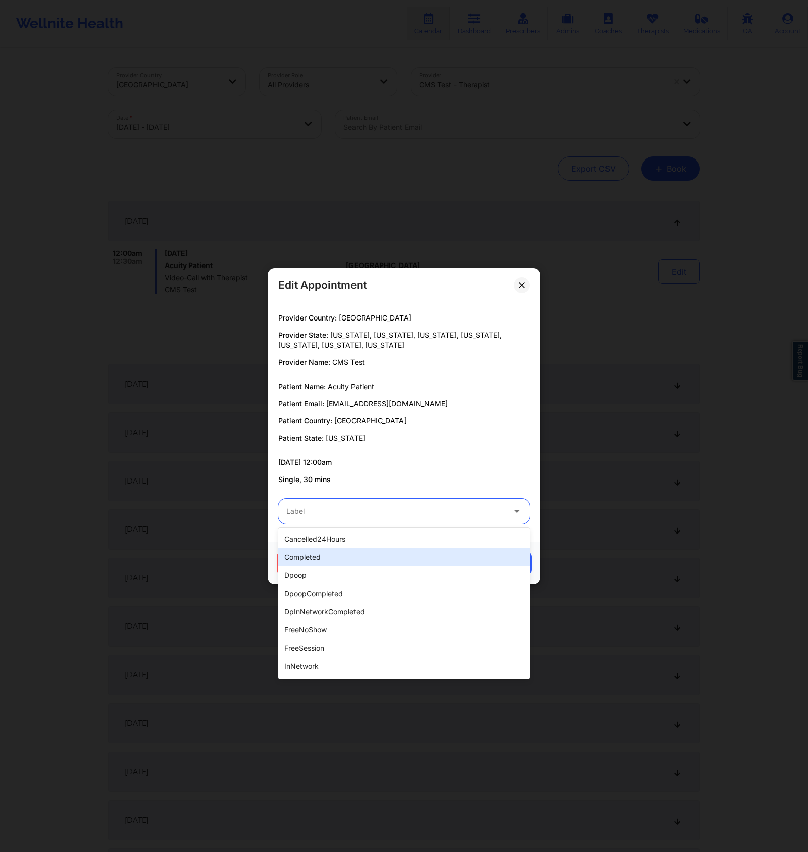
click at [365, 557] on div "completed" at bounding box center [404, 557] width 252 height 18
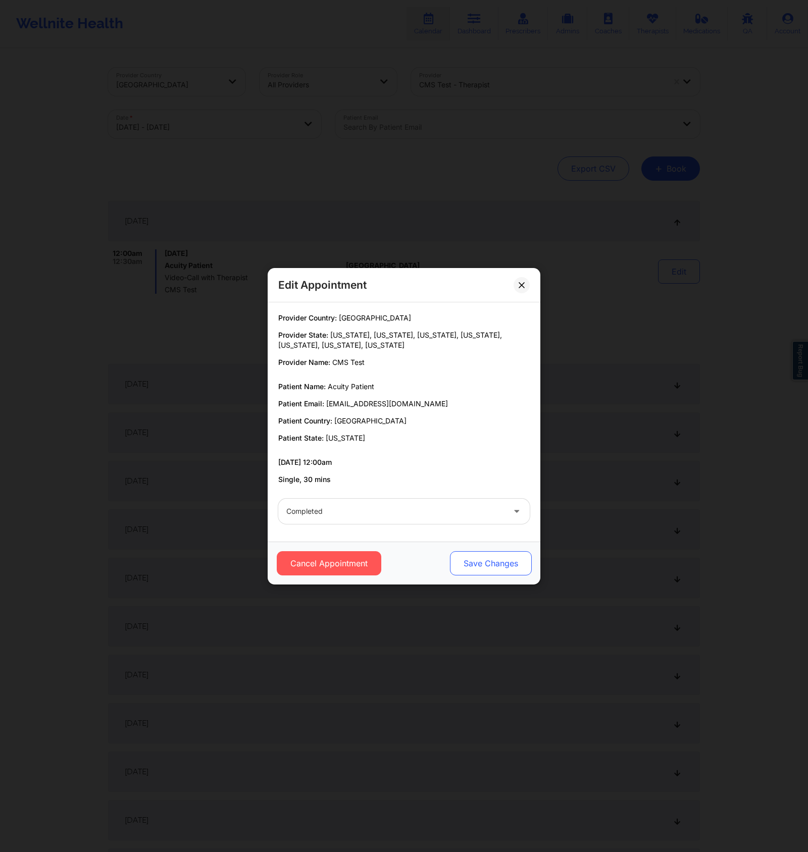
click at [496, 562] on button "Save Changes" at bounding box center [491, 563] width 82 height 24
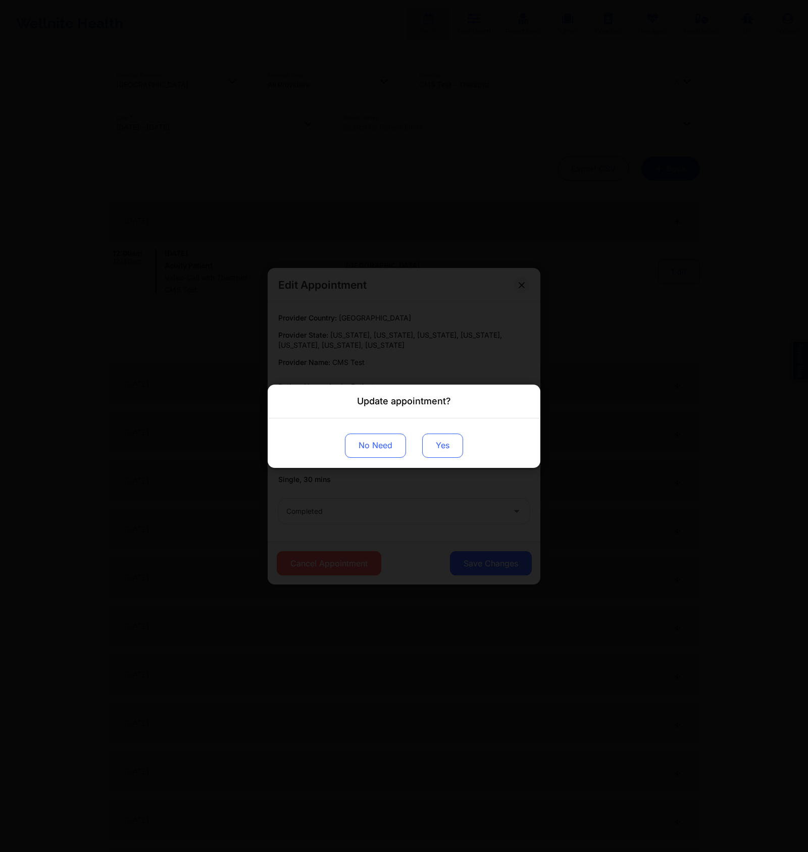
click at [435, 450] on button "Yes" at bounding box center [442, 445] width 41 height 24
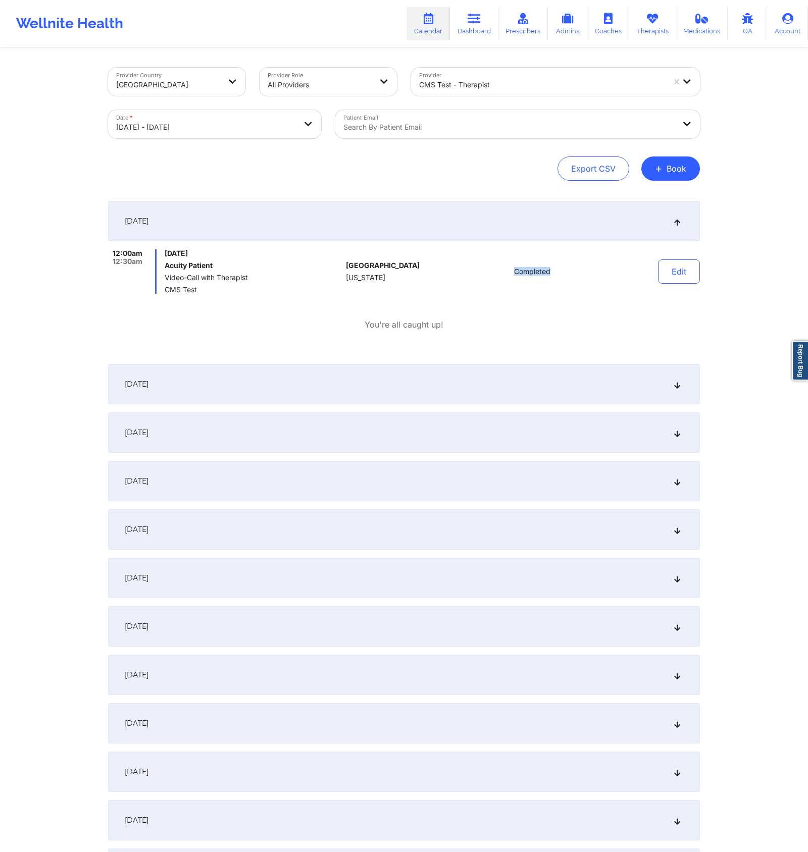
drag, startPoint x: 503, startPoint y: 273, endPoint x: 551, endPoint y: 274, distance: 48.0
click at [551, 274] on div "Completed" at bounding box center [532, 271] width 140 height 44
click at [677, 378] on div "[DATE]" at bounding box center [404, 384] width 592 height 40
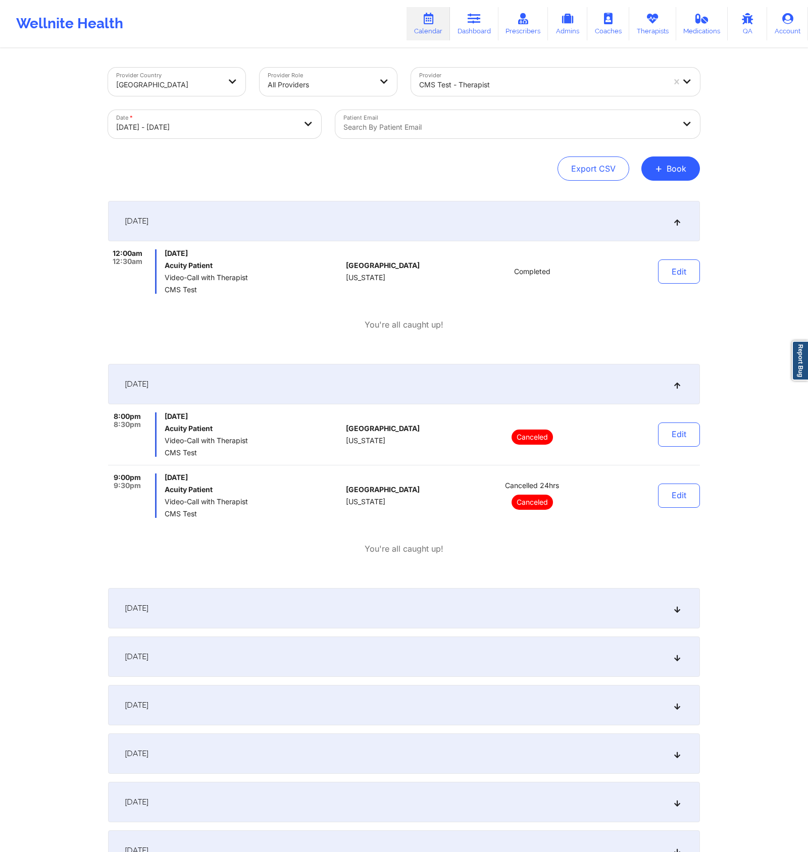
click at [670, 605] on div "[DATE]" at bounding box center [404, 608] width 592 height 40
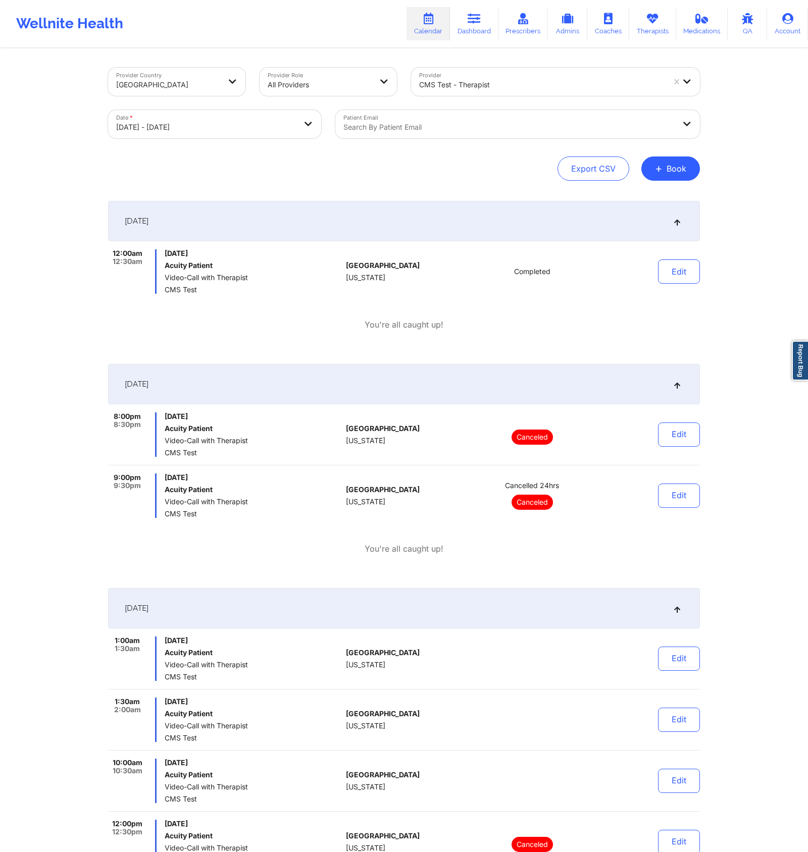
scroll to position [221, 0]
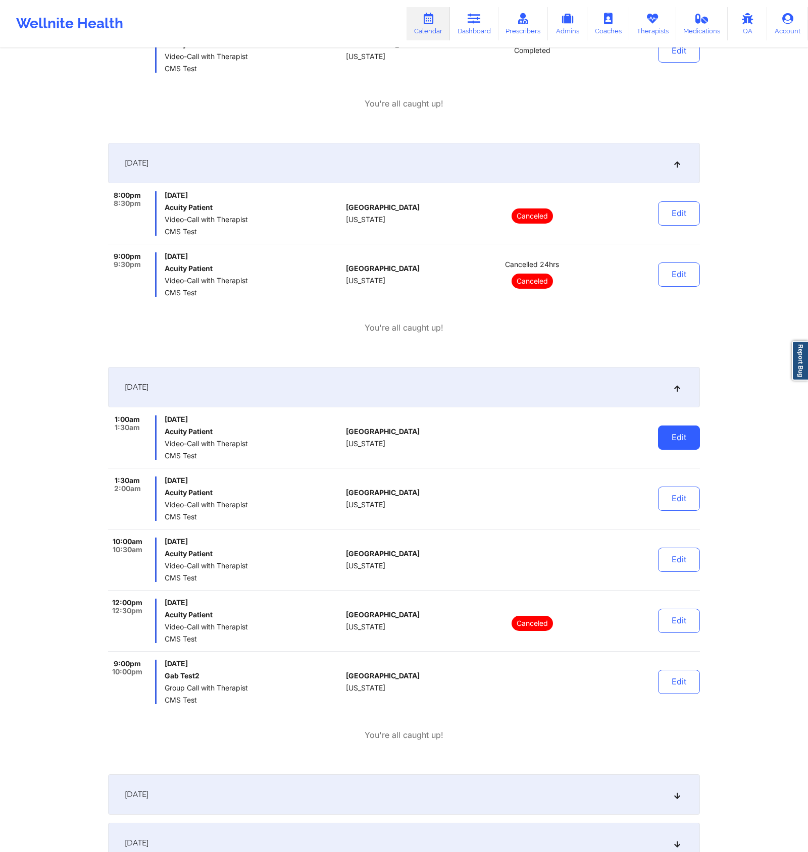
click at [676, 436] on button "Edit" at bounding box center [679, 438] width 42 height 24
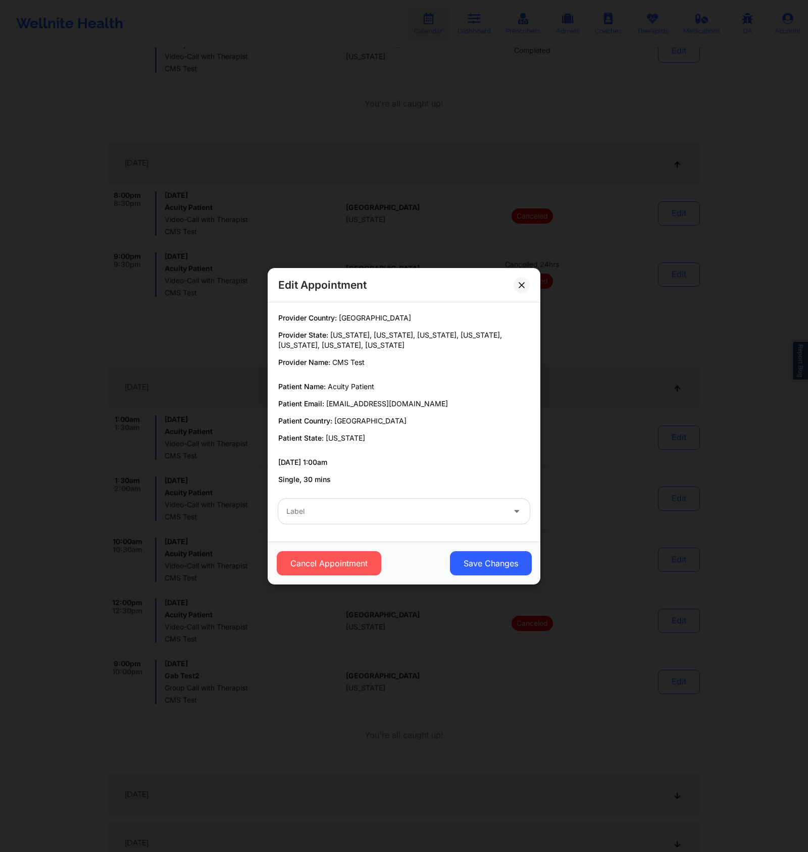
click at [429, 519] on div "Label" at bounding box center [391, 511] width 227 height 25
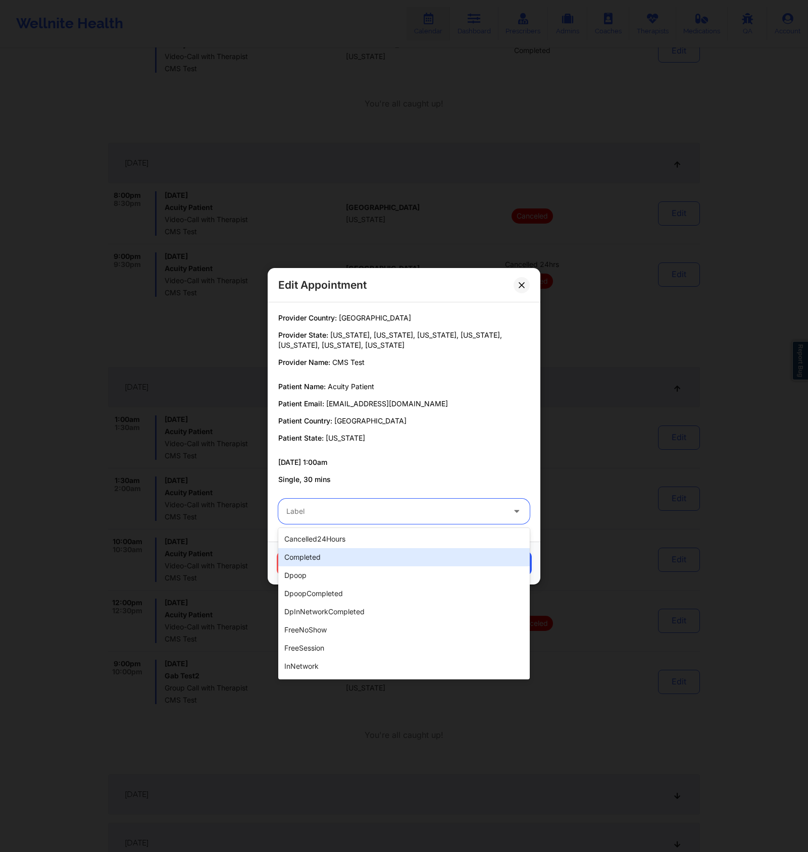
click at [406, 556] on div "completed" at bounding box center [404, 557] width 252 height 18
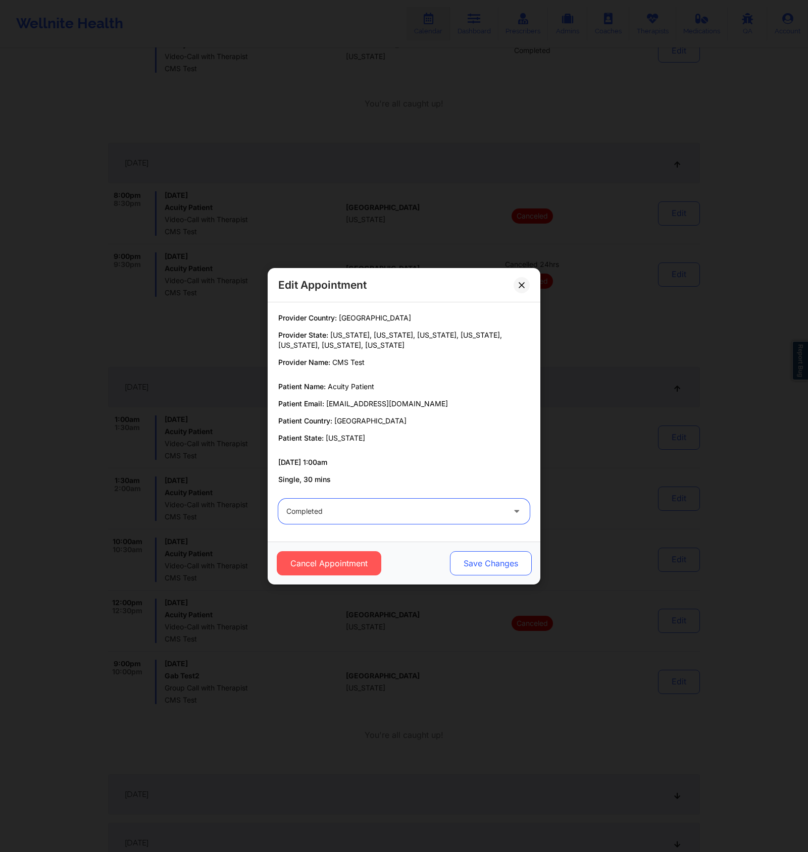
click at [475, 559] on button "Save Changes" at bounding box center [491, 563] width 82 height 24
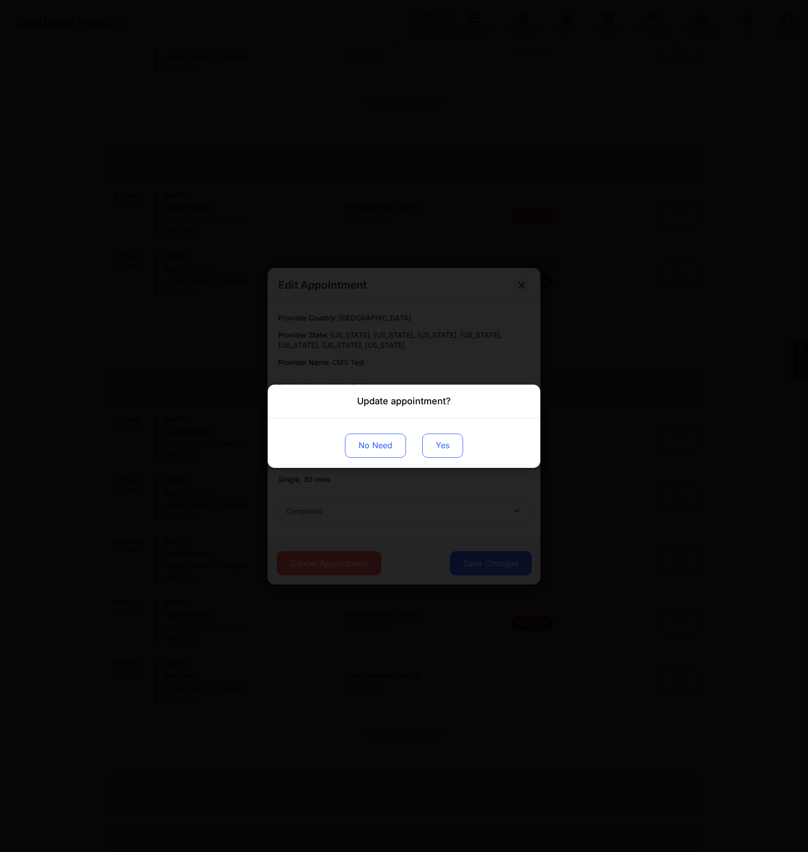
click at [446, 447] on button "Yes" at bounding box center [442, 445] width 41 height 24
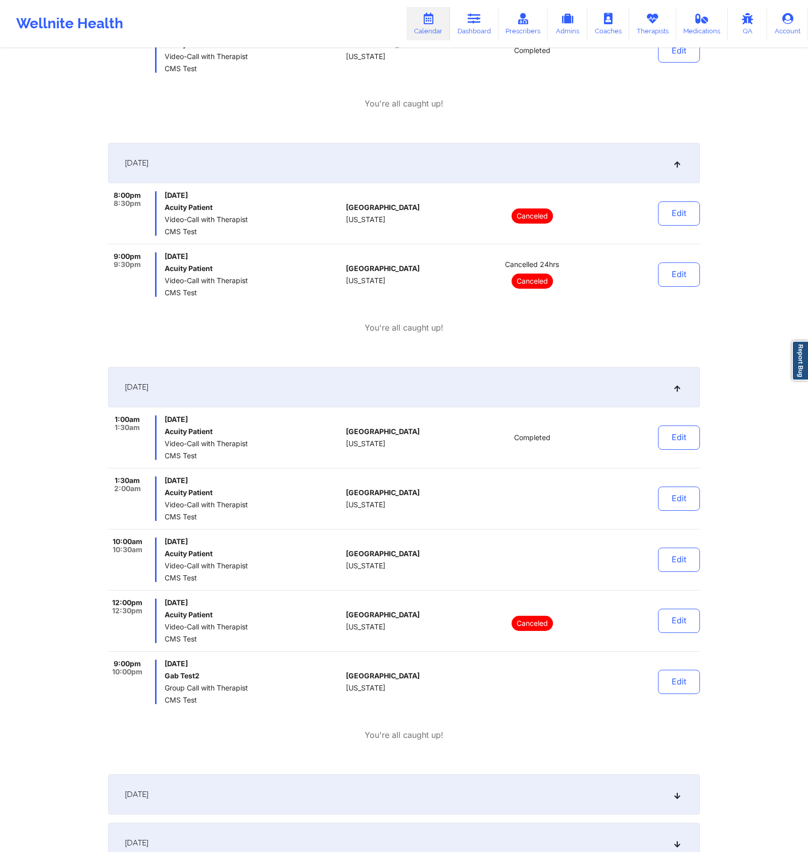
click at [674, 334] on div "[DATE] 8:00pm 8:30pm [DATE] Acuity Patient Video-Call with Therapist CMS Test […" at bounding box center [404, 251] width 592 height 216
